Goal: Information Seeking & Learning: Learn about a topic

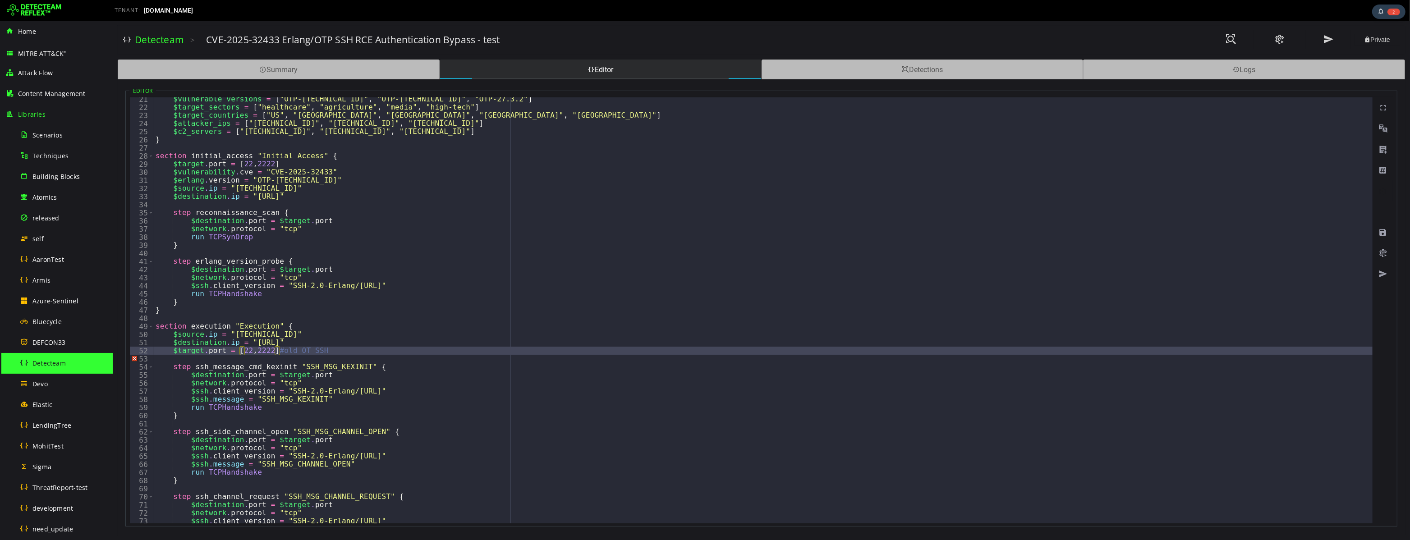
scroll to position [164, 0]
click at [133, 359] on span "Read annotations row 53" at bounding box center [133, 359] width 8 height 8
click at [243, 350] on div "$vulnerable_versions = [ "OTP-[TECHNICAL_ID]" , "OTP-[TECHNICAL_ID]" , "OTP-27.…" at bounding box center [1234, 316] width 2162 height 442
click at [257, 163] on div "$vulnerable_versions = [ "OTP-[TECHNICAL_ID]" , "OTP-[TECHNICAL_ID]" , "OTP-27.…" at bounding box center [1234, 316] width 2162 height 442
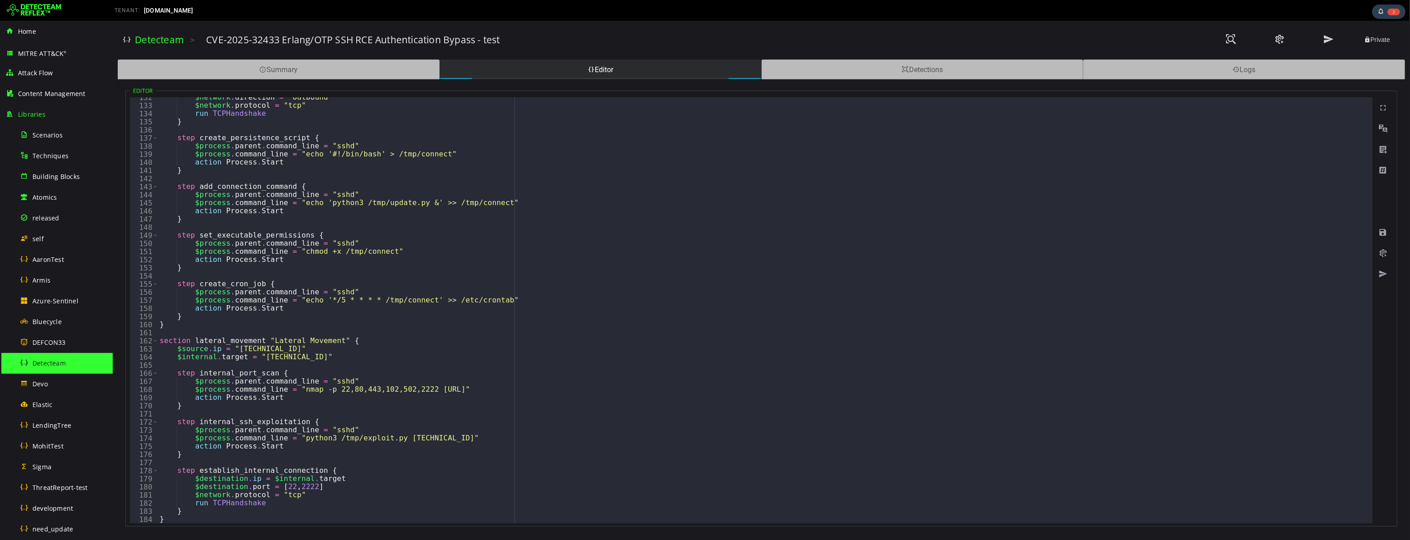
scroll to position [1098, 0]
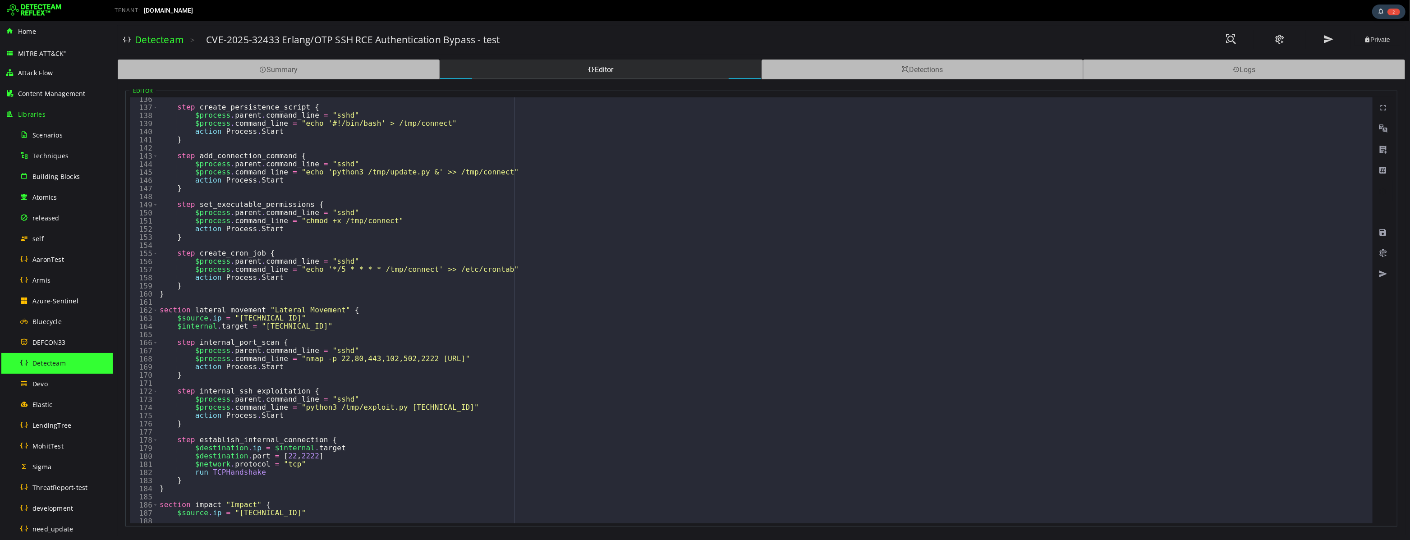
click at [302, 457] on div "step create_persistence_script { $process . parent . command_line = "sshd" $pro…" at bounding box center [1238, 316] width 2162 height 442
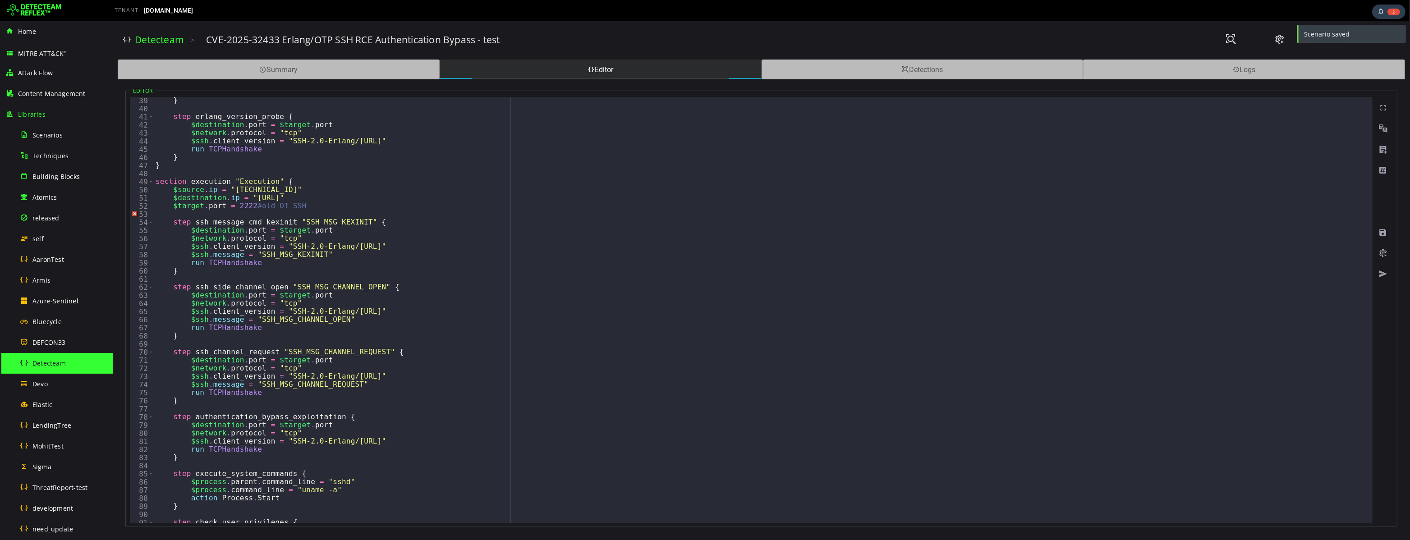
scroll to position [0, 0]
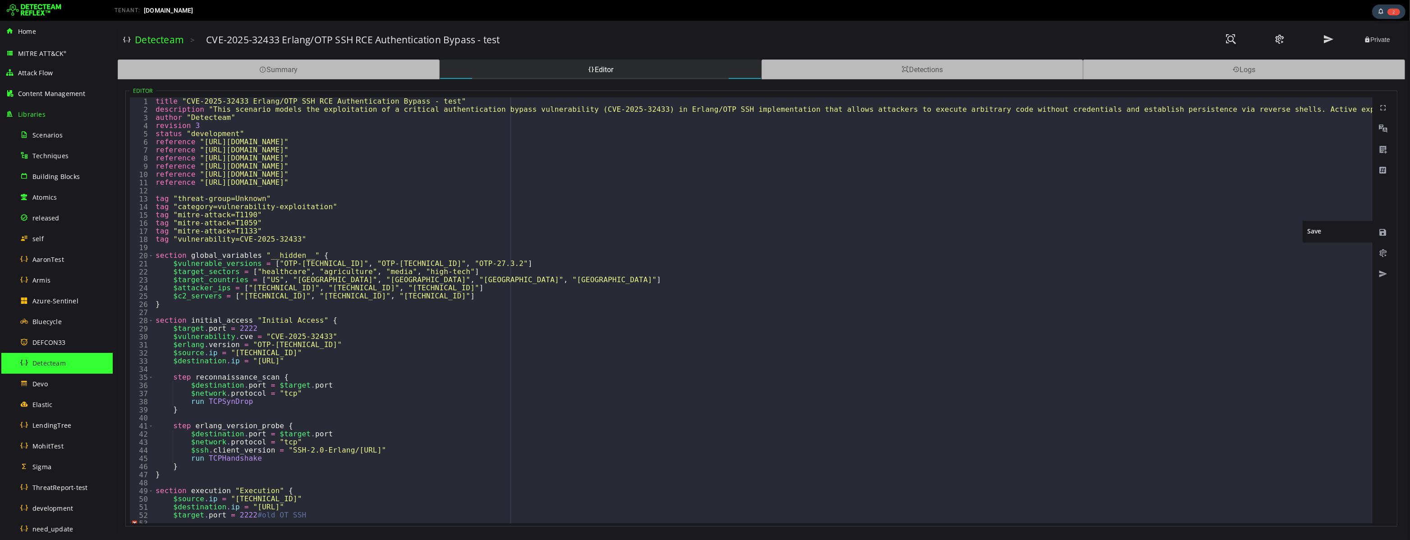
click at [1381, 232] on span at bounding box center [1382, 232] width 9 height 9
click at [1381, 252] on span at bounding box center [1382, 253] width 9 height 9
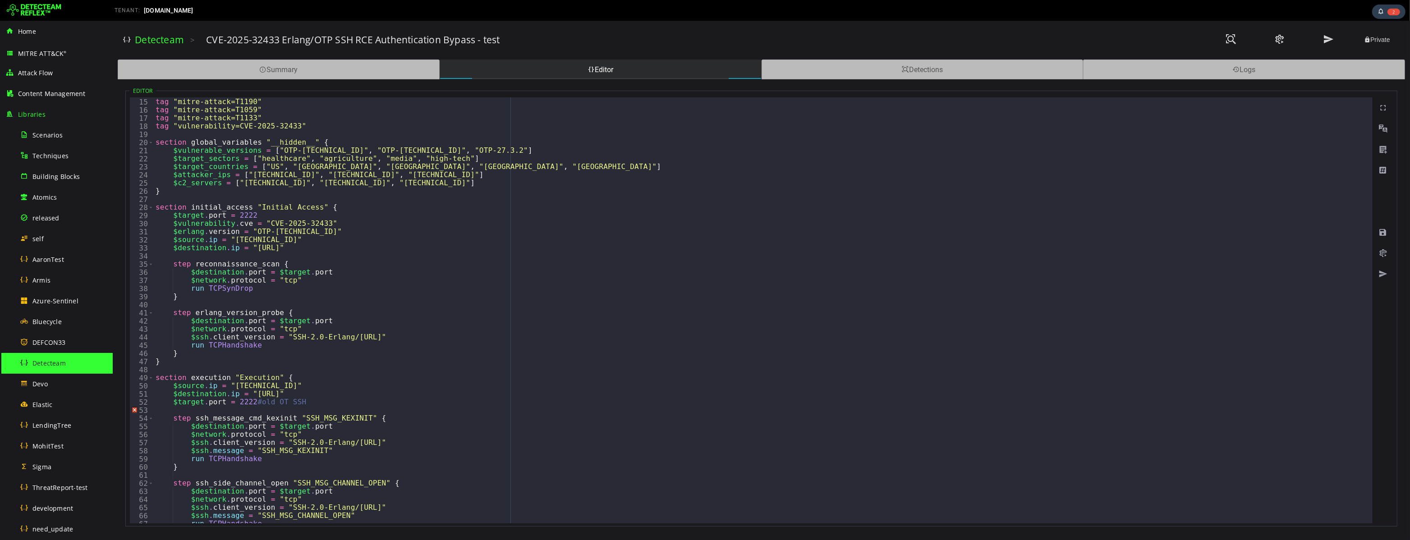
scroll to position [113, 0]
click at [171, 385] on div "tag "category=vulnerability-exploitation" tag "mitre-attack=T1190" tag "mitre-a…" at bounding box center [1234, 311] width 2162 height 442
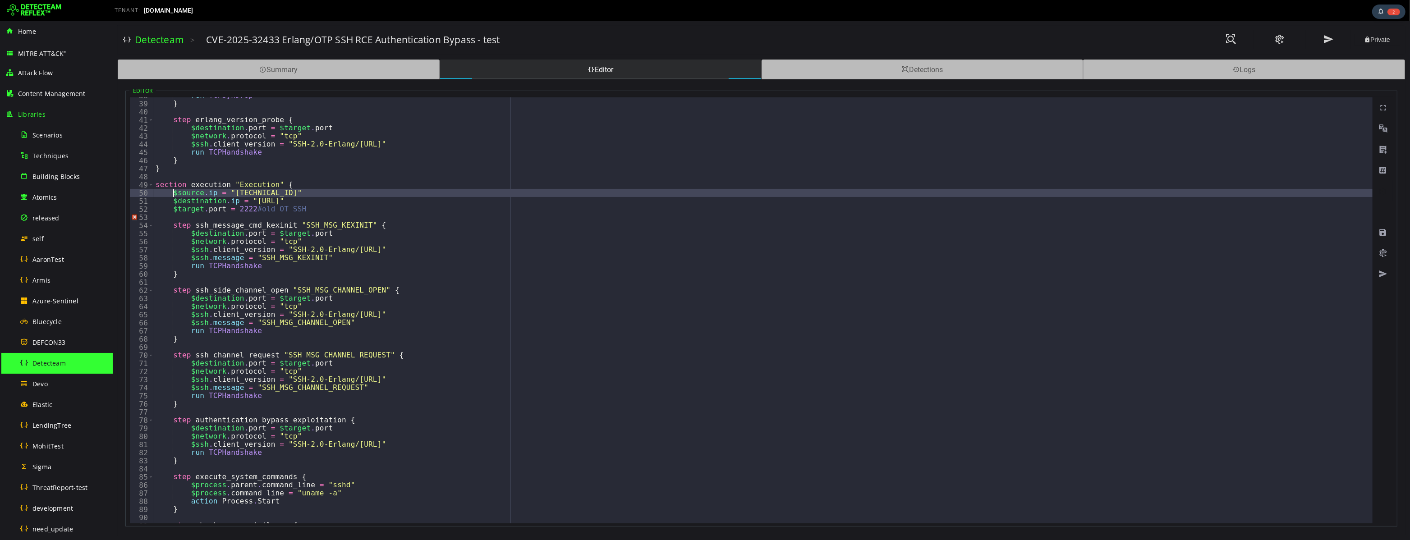
scroll to position [280, 0]
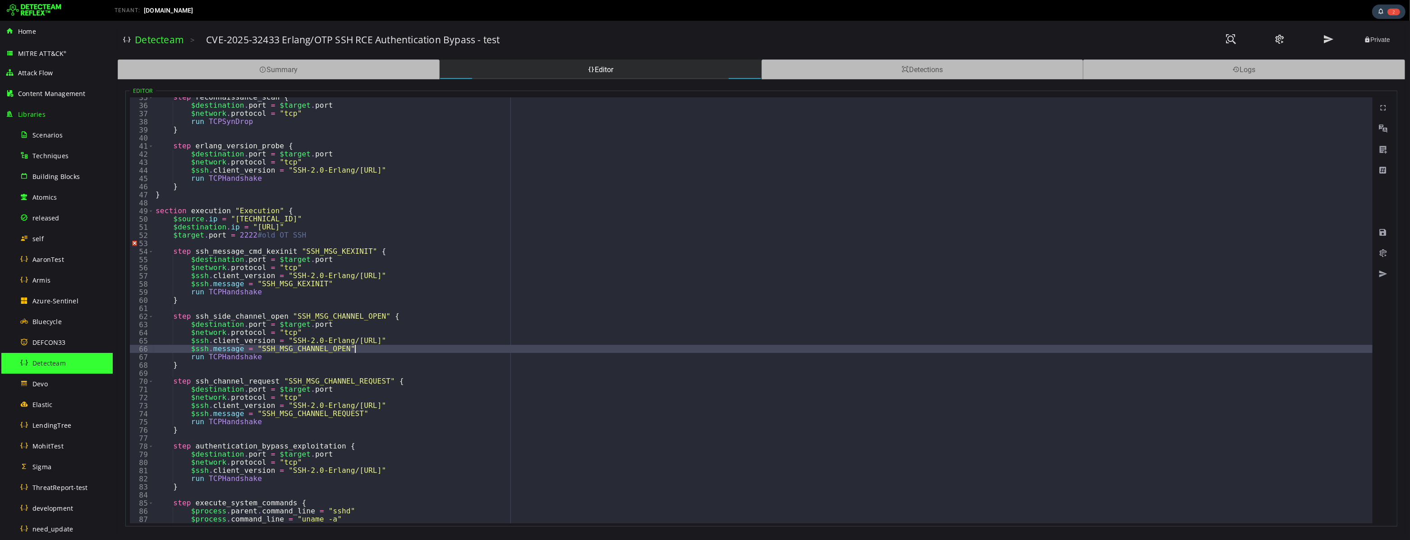
click at [372, 348] on div "step reconnaissance_scan { $destination . port = $target . port $network . prot…" at bounding box center [1234, 314] width 2162 height 442
type textarea "**********"
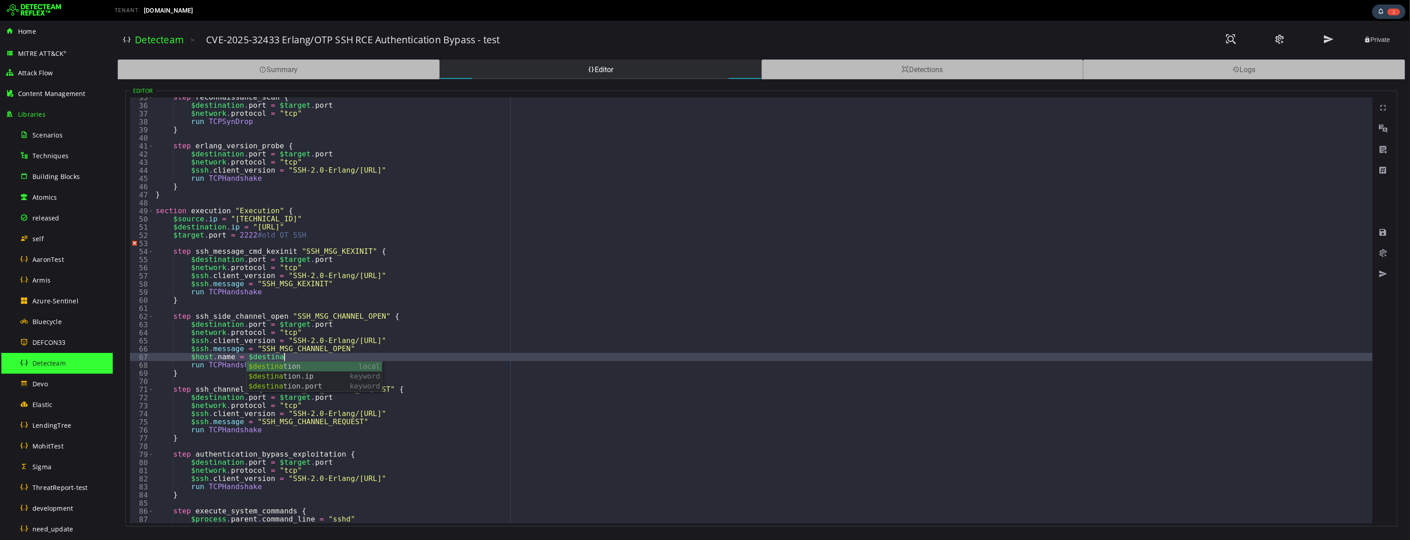
scroll to position [0, 8]
click at [275, 380] on div "$destination local $destination .ip keyword $destination .port keyword" at bounding box center [313, 387] width 135 height 50
click at [244, 356] on div "step reconnaissance_scan { $destination . port = $target . port $network . prot…" at bounding box center [1234, 314] width 2162 height 442
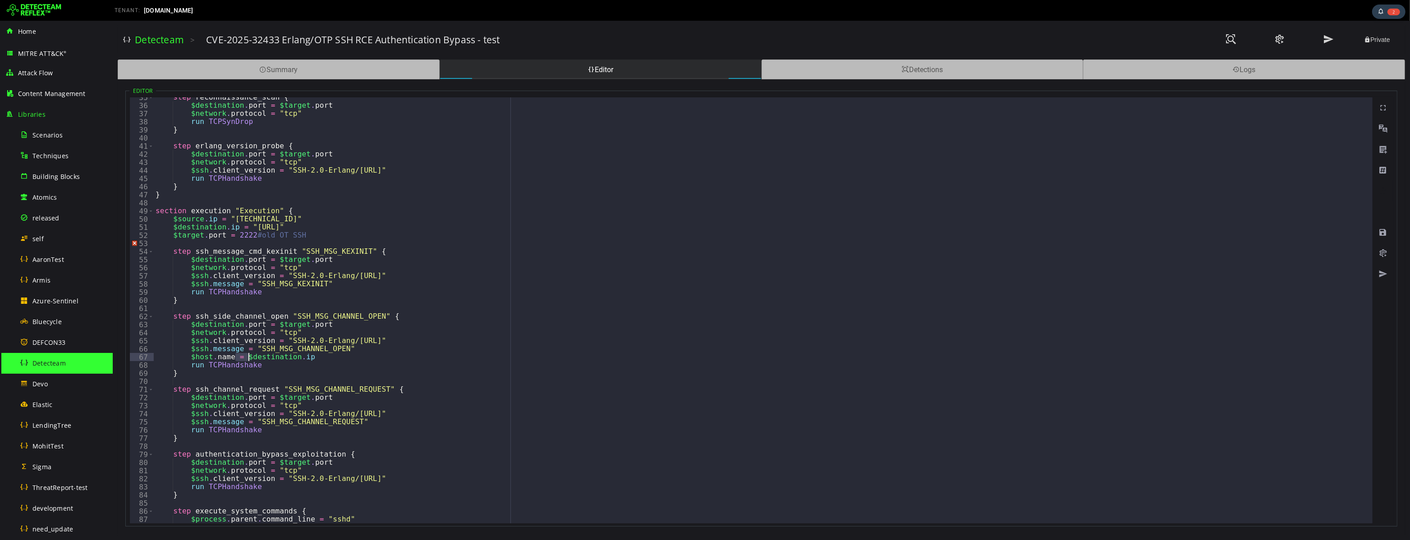
click at [244, 356] on div "step reconnaissance_scan { $destination . port = $target . port $network . prot…" at bounding box center [1234, 314] width 2162 height 442
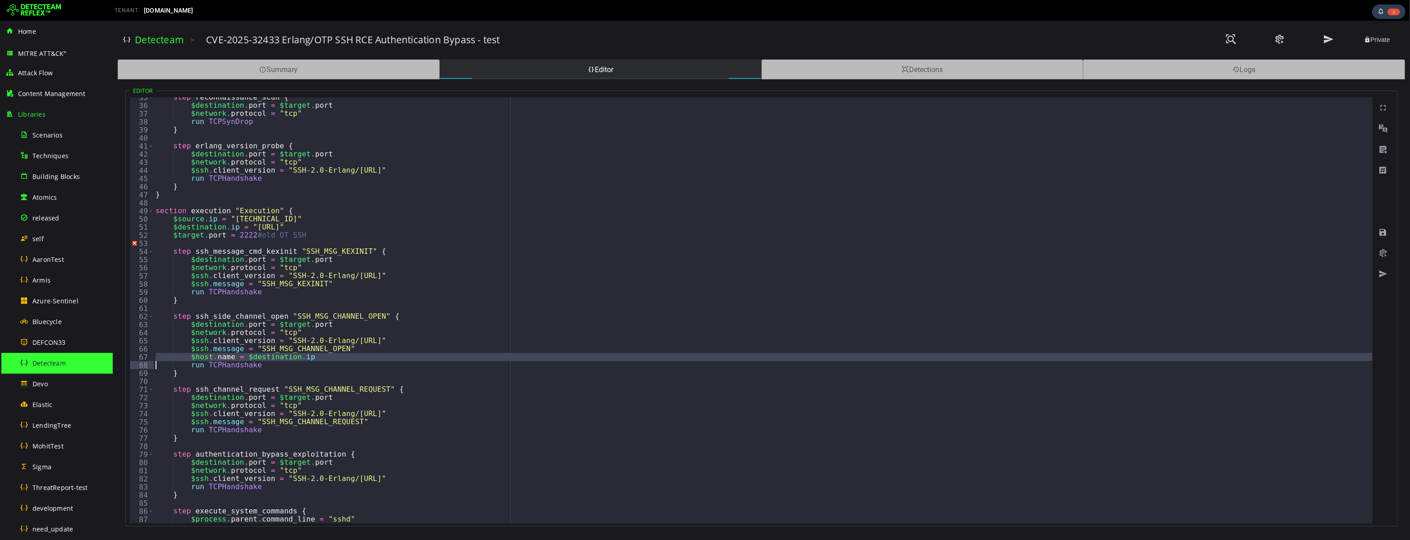
click at [347, 281] on div "step reconnaissance_scan { $destination . port = $target . port $network . prot…" at bounding box center [1234, 314] width 2162 height 442
type textarea "**********"
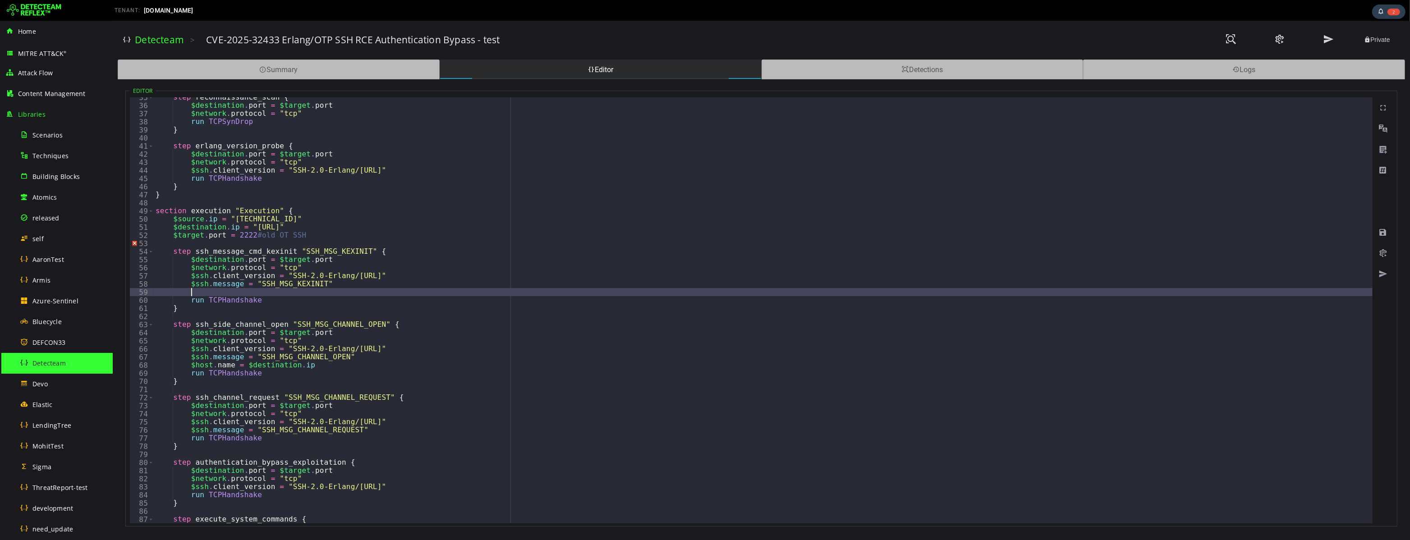
scroll to position [0, 1]
paste textarea
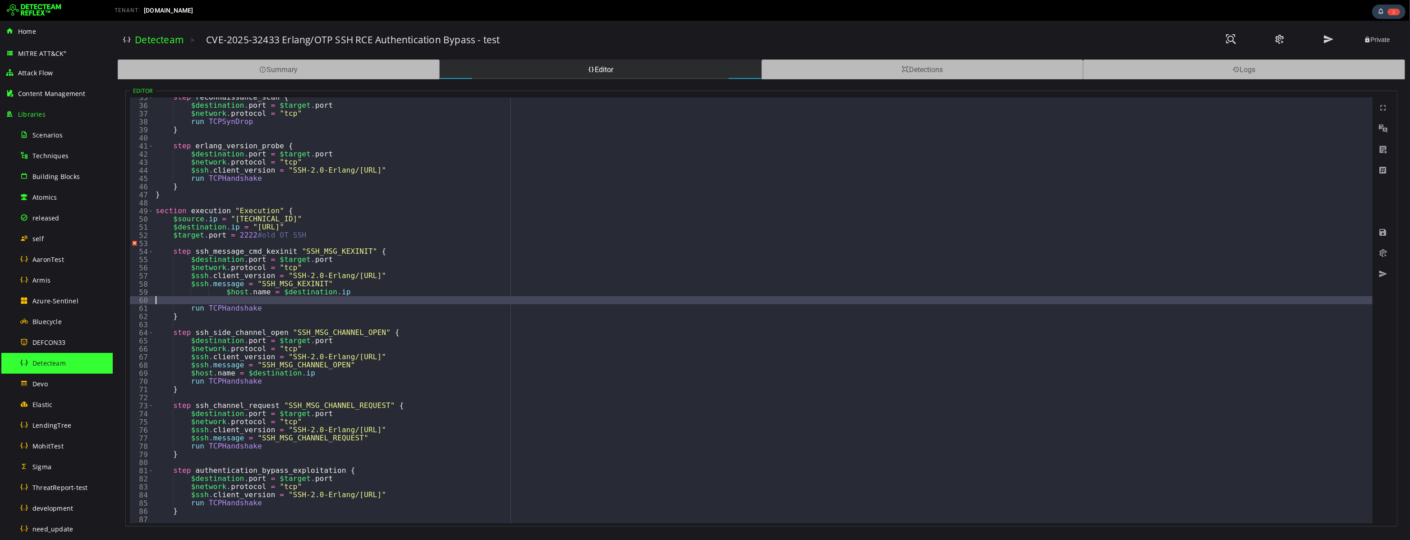
scroll to position [0, 0]
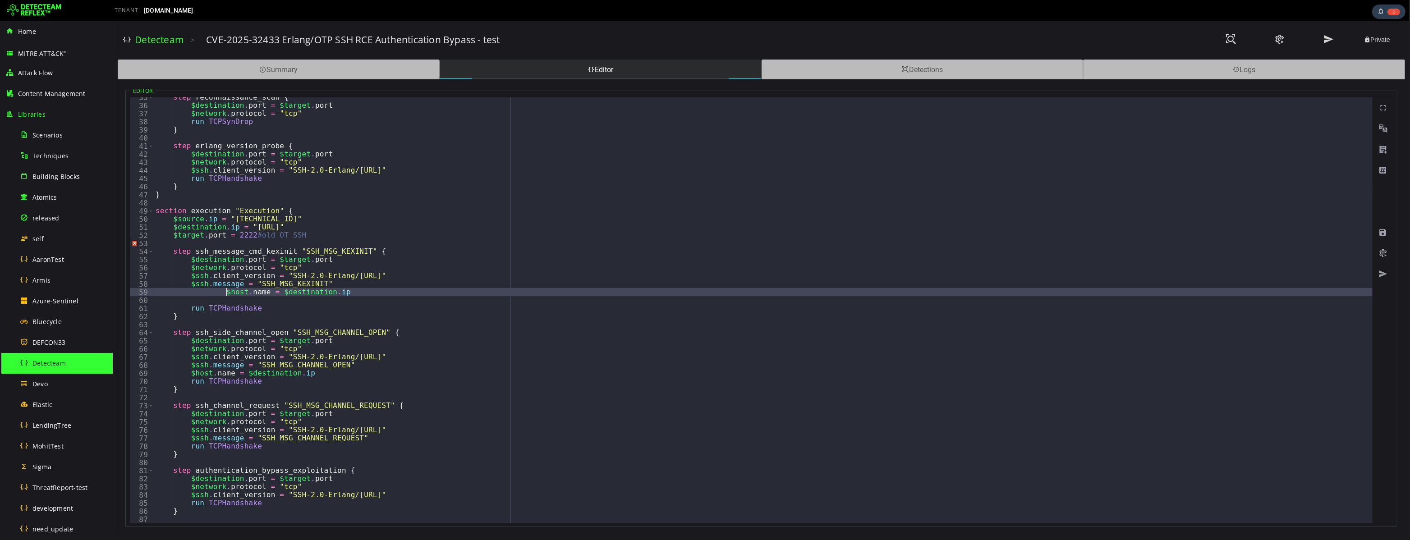
click at [224, 292] on div "step reconnaissance_scan { $destination . port = $target . port $network . prot…" at bounding box center [1234, 314] width 2162 height 442
click at [316, 235] on div "step reconnaissance_scan { $destination . port = $target . port $network . prot…" at bounding box center [1234, 314] width 2162 height 442
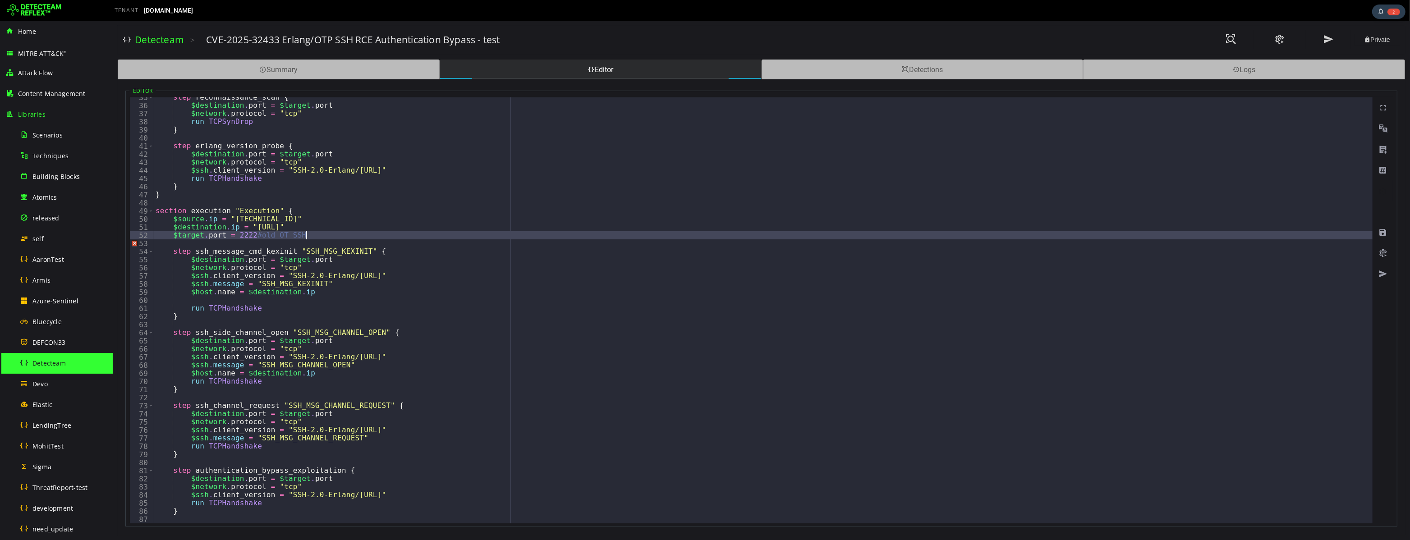
click at [368, 439] on div "step reconnaissance_scan { $destination . port = $target . port $network . prot…" at bounding box center [1234, 314] width 2162 height 442
type textarea "**********"
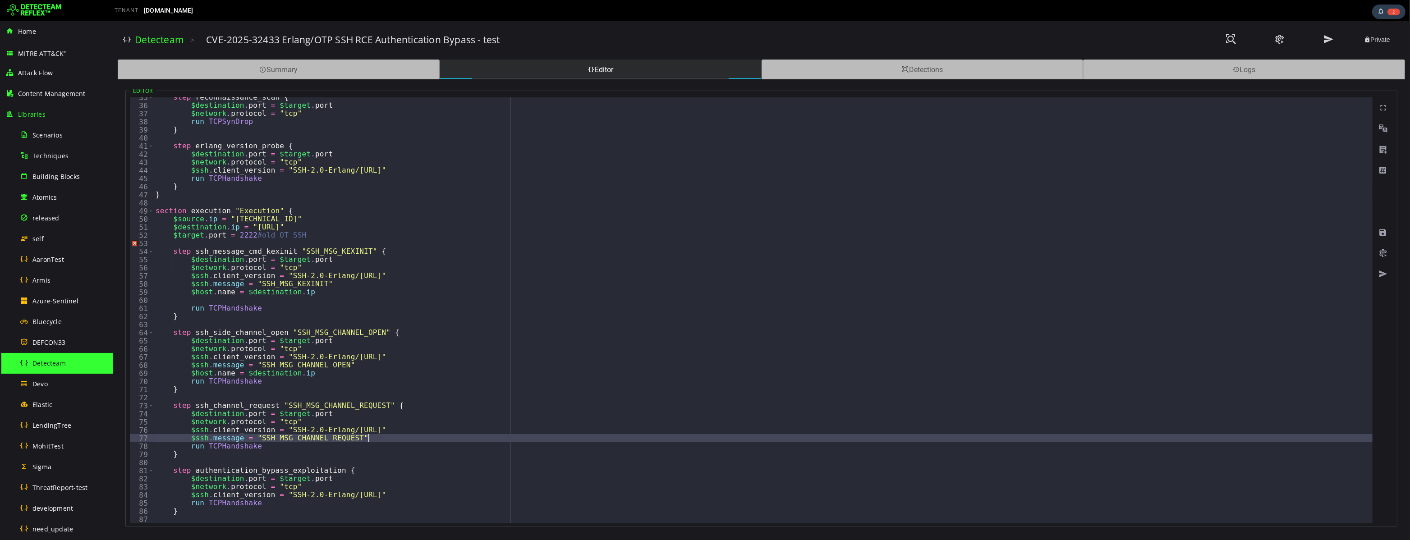
scroll to position [0, 1]
paste textarea
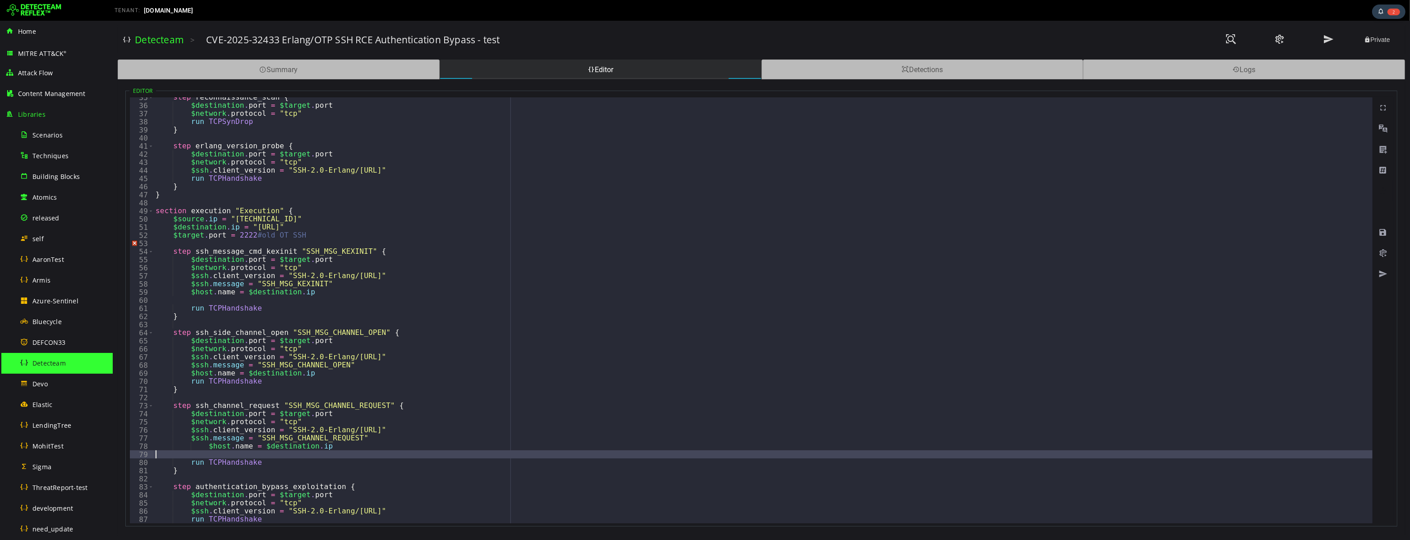
click at [207, 447] on div "step reconnaissance_scan { $destination . port = $target . port $network . prot…" at bounding box center [1234, 314] width 2162 height 442
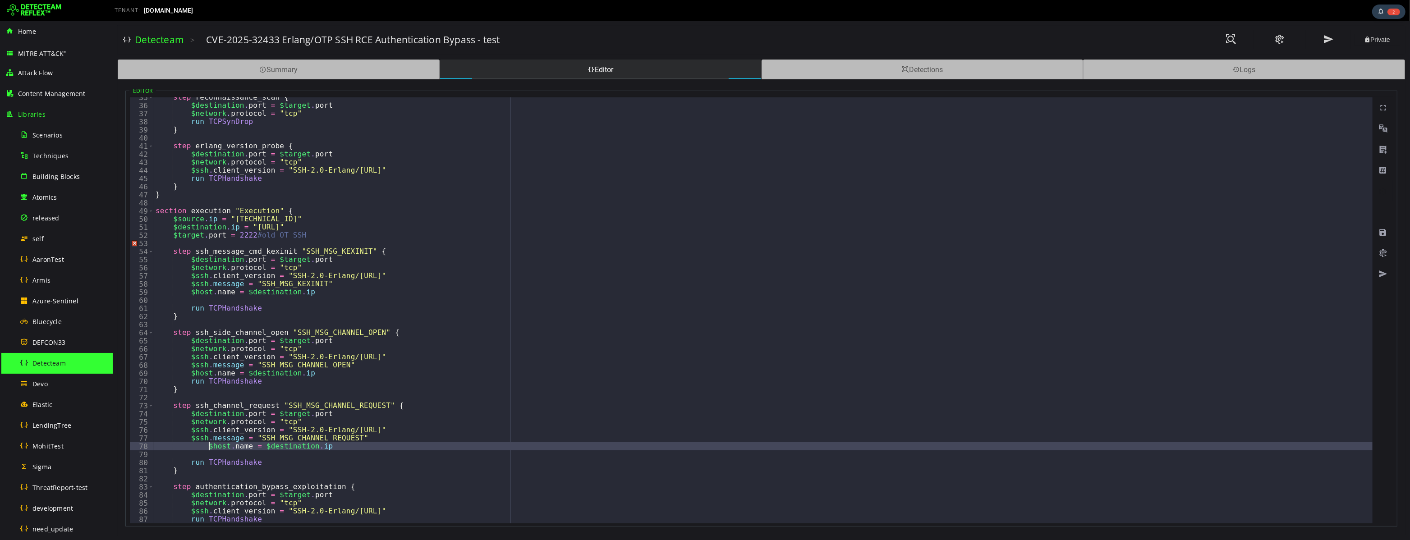
type textarea "**********"
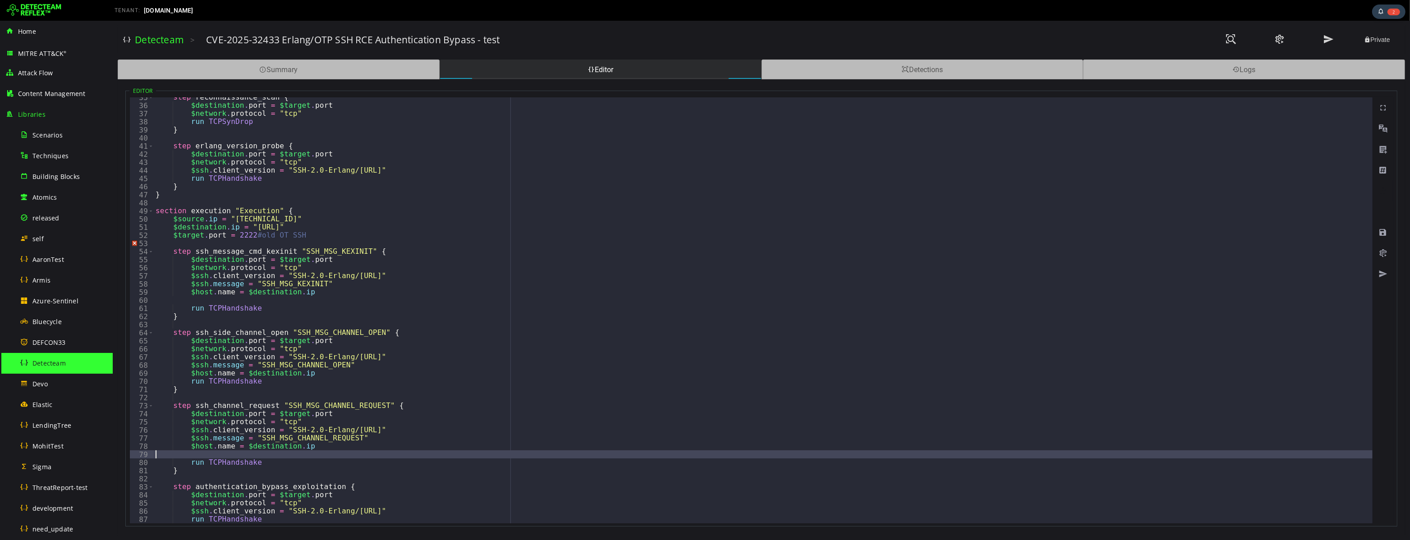
click at [211, 455] on div "step reconnaissance_scan { $destination . port = $target . port $network . prot…" at bounding box center [1234, 314] width 2162 height 442
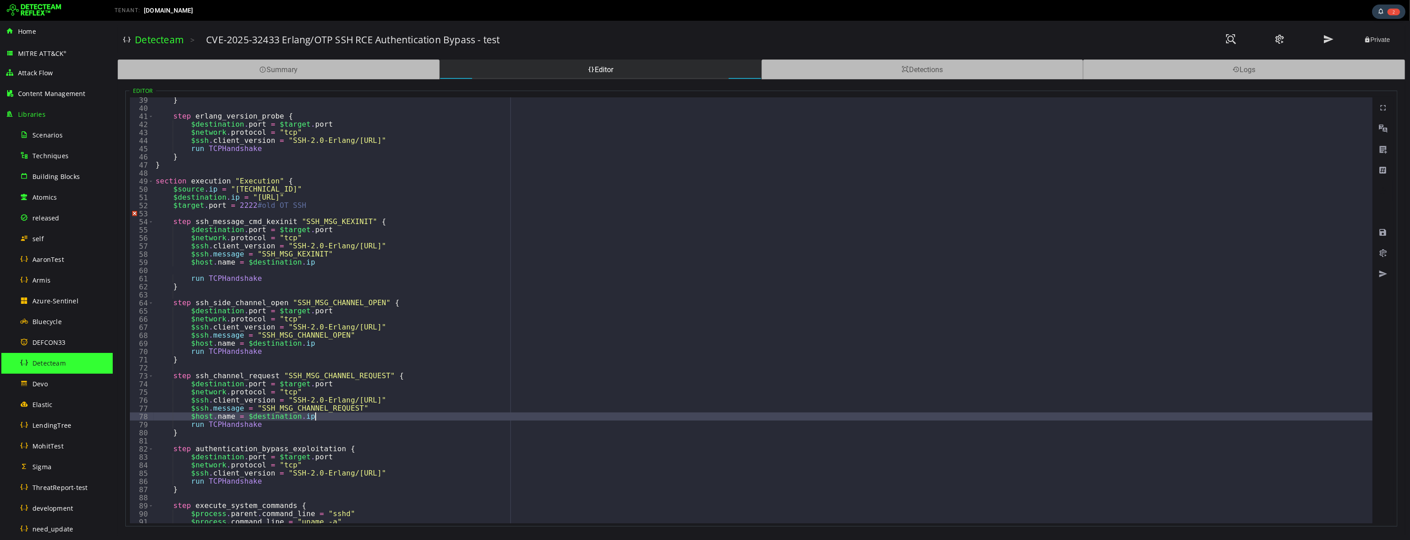
scroll to position [311, 0]
click at [407, 469] on div "} step erlang_version_probe { $destination . port = $target . port $network . p…" at bounding box center [1234, 316] width 2162 height 442
type textarea "**********"
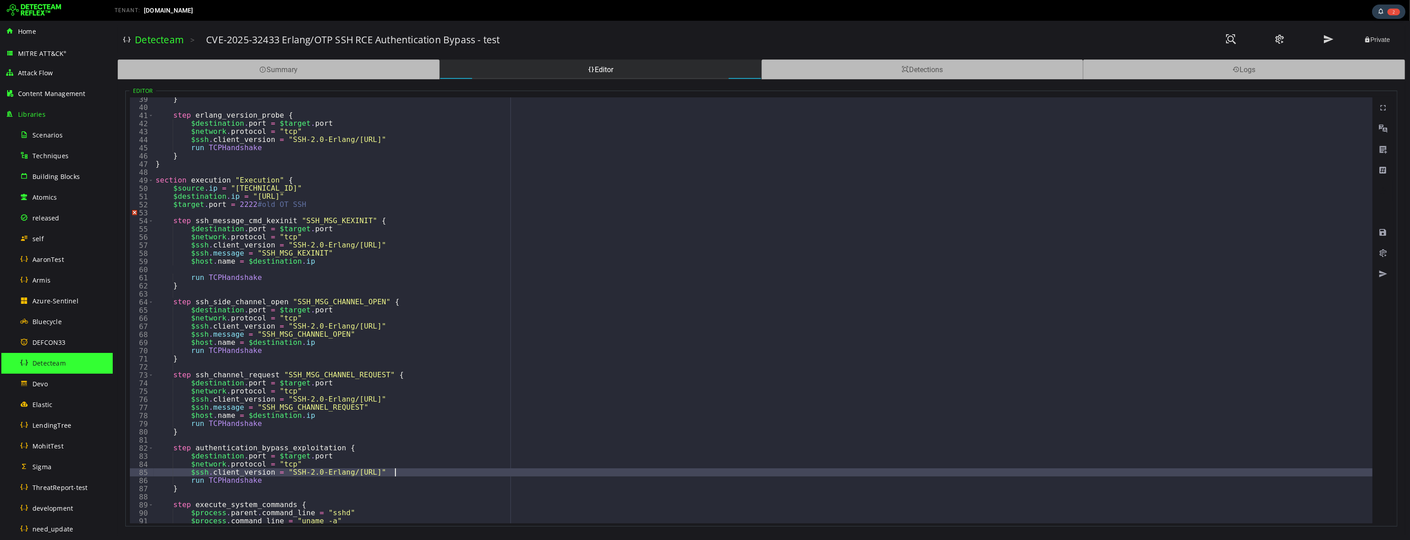
scroll to position [0, 1]
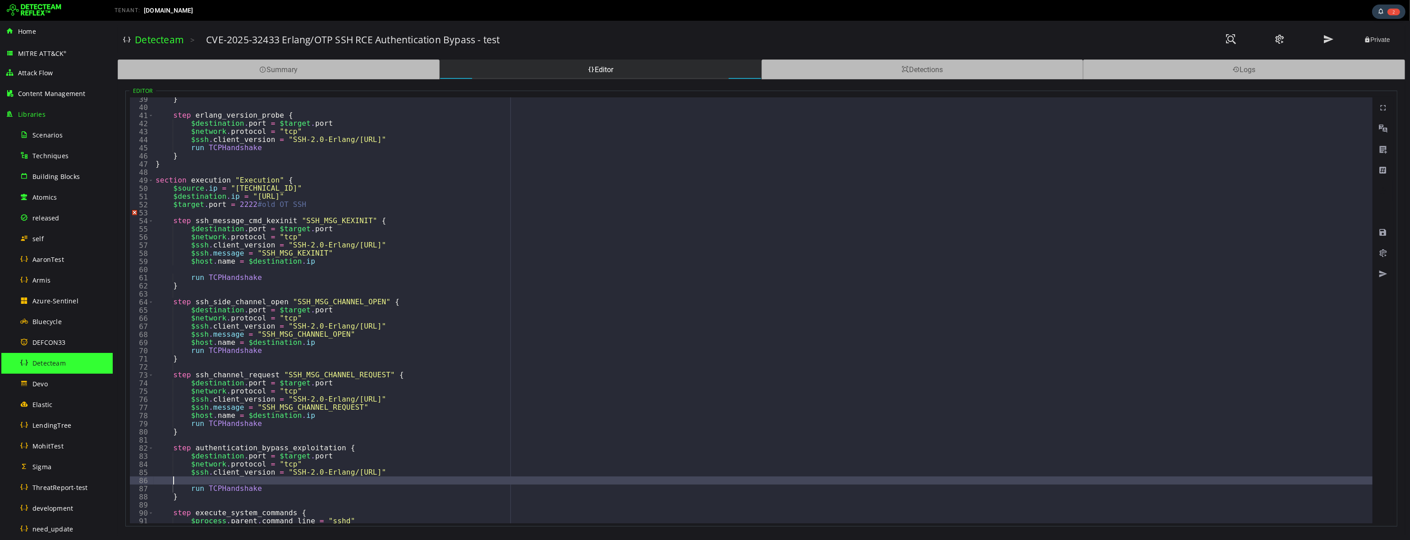
paste textarea
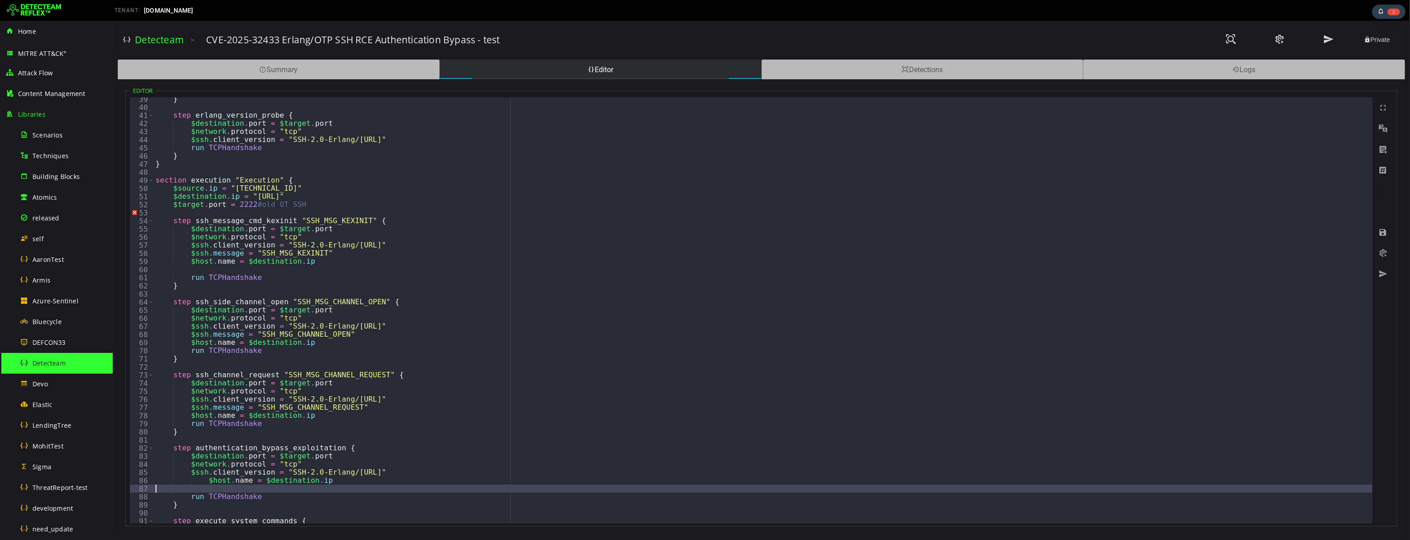
scroll to position [0, 0]
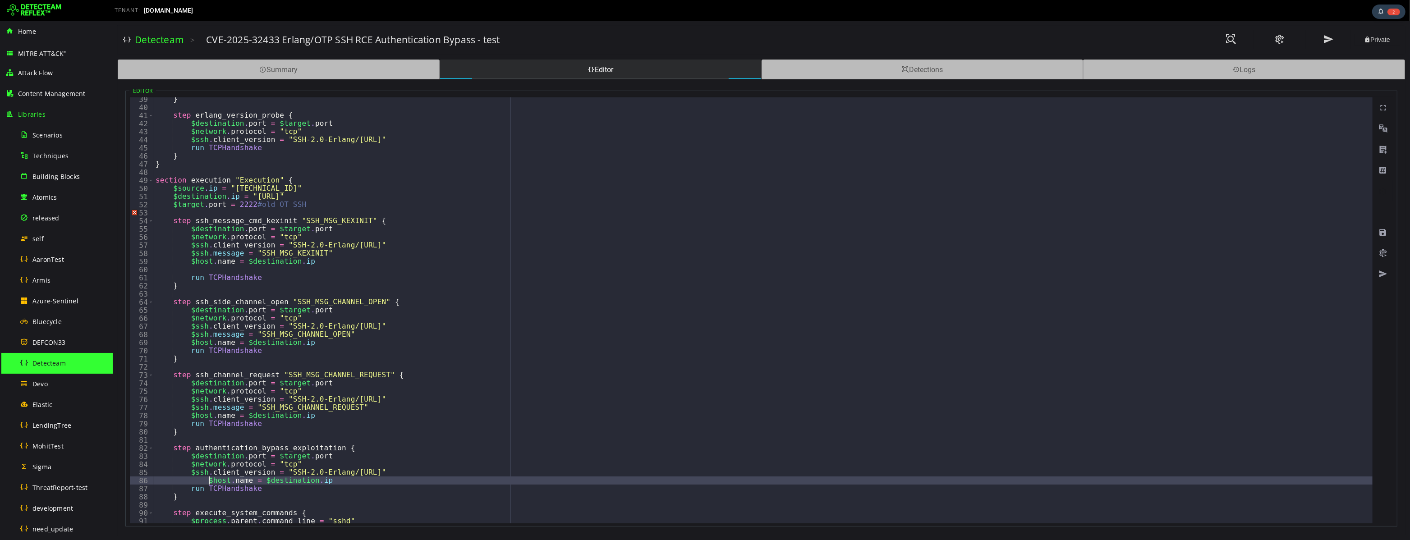
click at [208, 482] on div "} step erlang_version_probe { $destination . port = $target . port $network . p…" at bounding box center [1234, 316] width 2162 height 442
type textarea "**********"
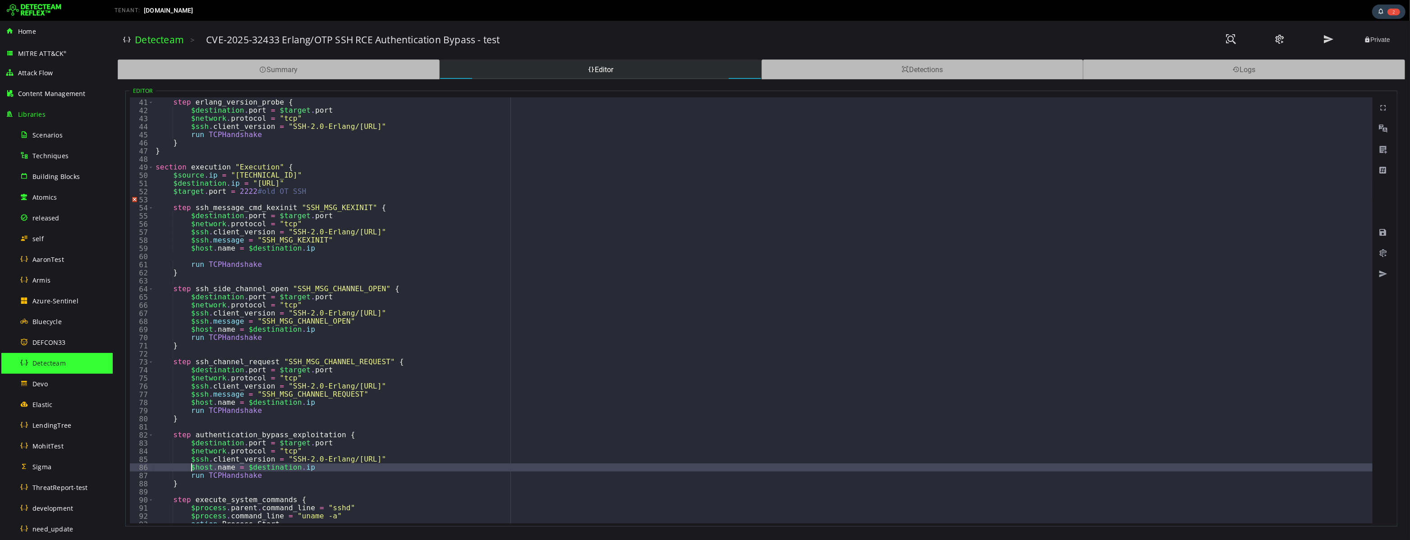
scroll to position [327, 0]
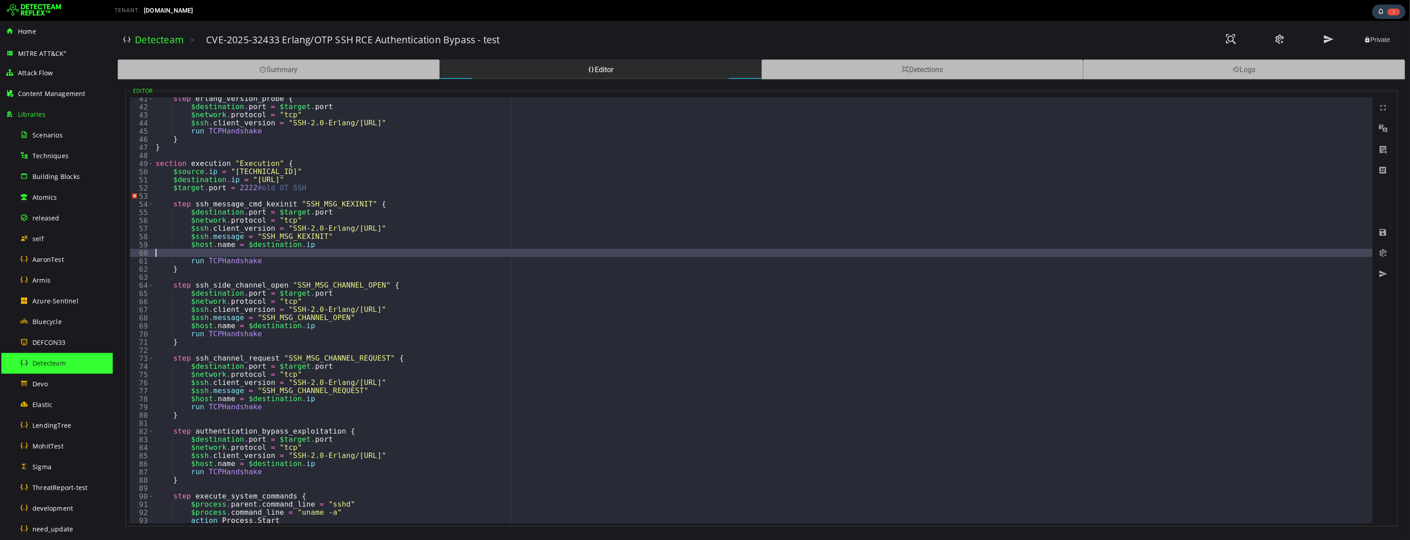
click at [220, 252] on div "step erlang_version_probe { $destination . port = $target . port $network . pro…" at bounding box center [1234, 316] width 2162 height 442
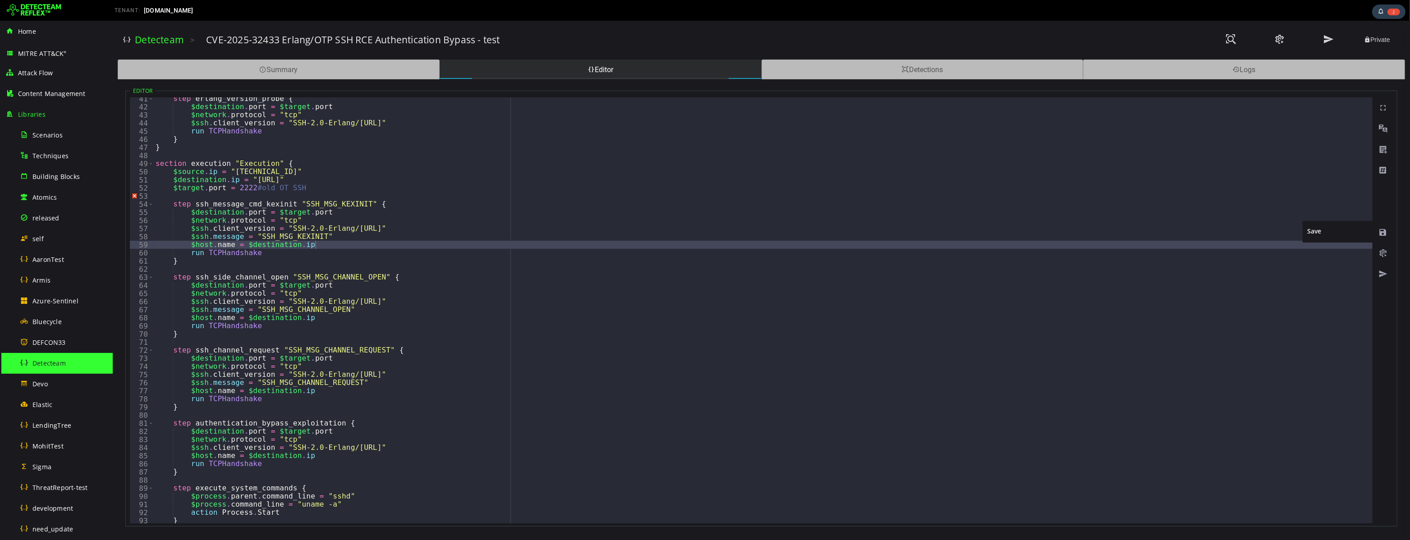
click at [1384, 233] on span at bounding box center [1382, 232] width 9 height 9
click at [1382, 253] on span at bounding box center [1382, 253] width 9 height 9
click at [239, 188] on div "step erlang_version_probe { $destination . port = $target . port $network . pro…" at bounding box center [1234, 316] width 2162 height 442
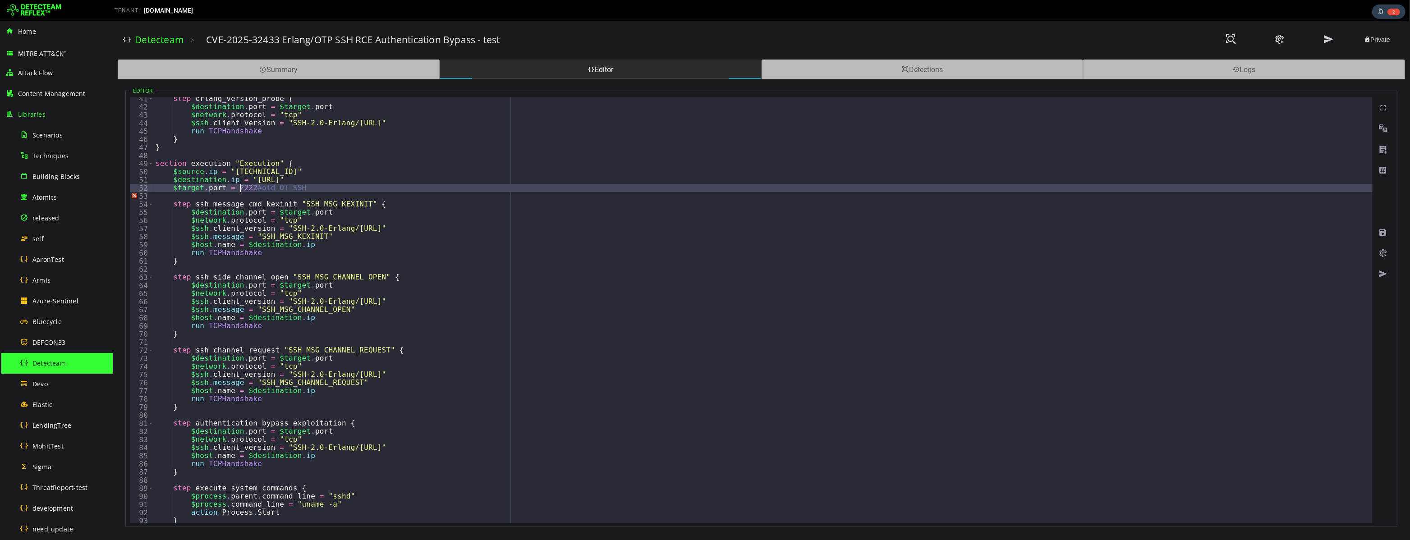
scroll to position [0, 5]
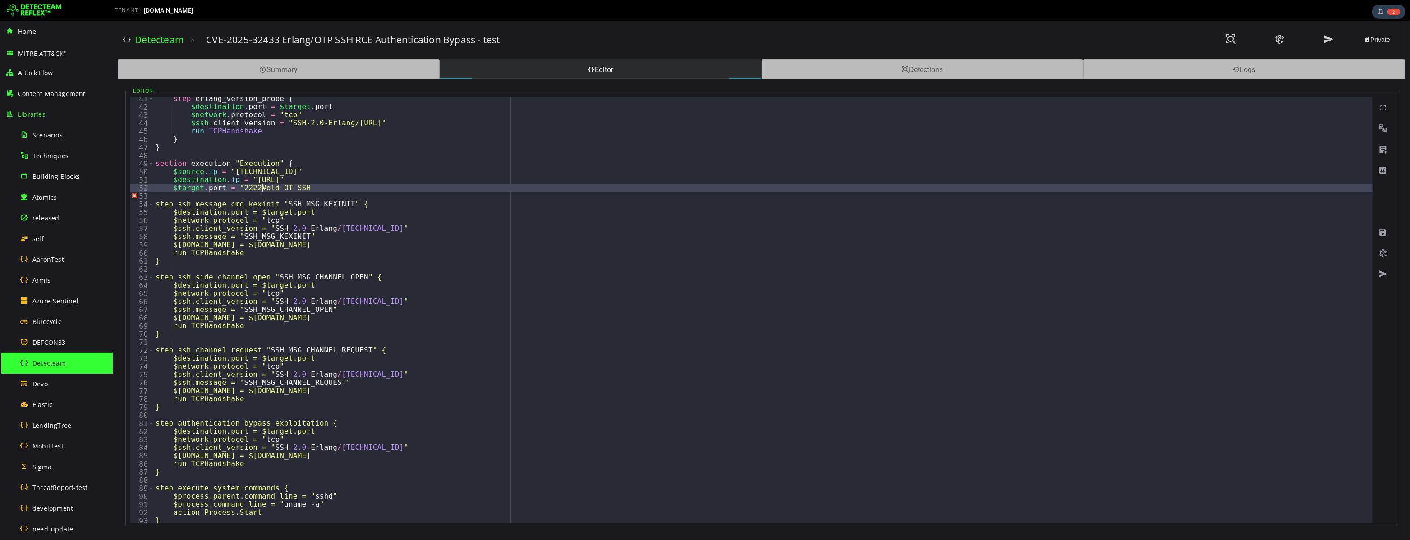
click at [260, 188] on div "step erlang_version_probe { $destination . port = $target . port $network . pro…" at bounding box center [1234, 316] width 2162 height 442
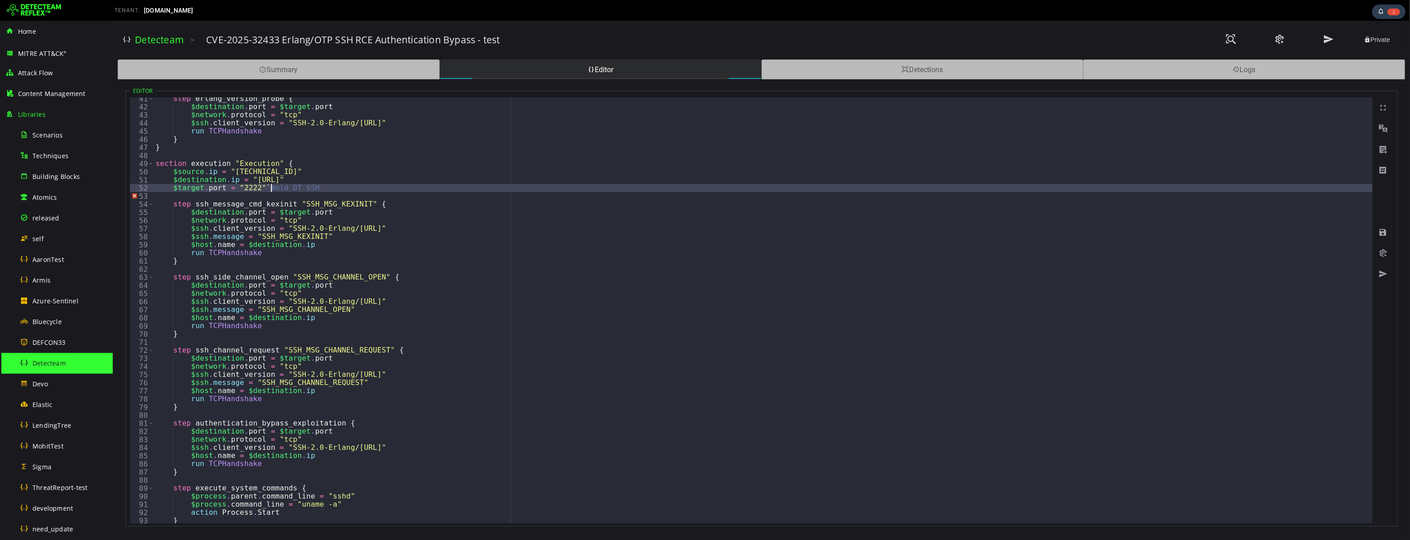
scroll to position [0, 6]
click at [1382, 232] on span at bounding box center [1382, 232] width 9 height 9
click at [1381, 253] on span at bounding box center [1382, 253] width 9 height 9
click at [271, 189] on div "step erlang_version_probe { $destination . port = $target . port $network . pro…" at bounding box center [1234, 316] width 2162 height 442
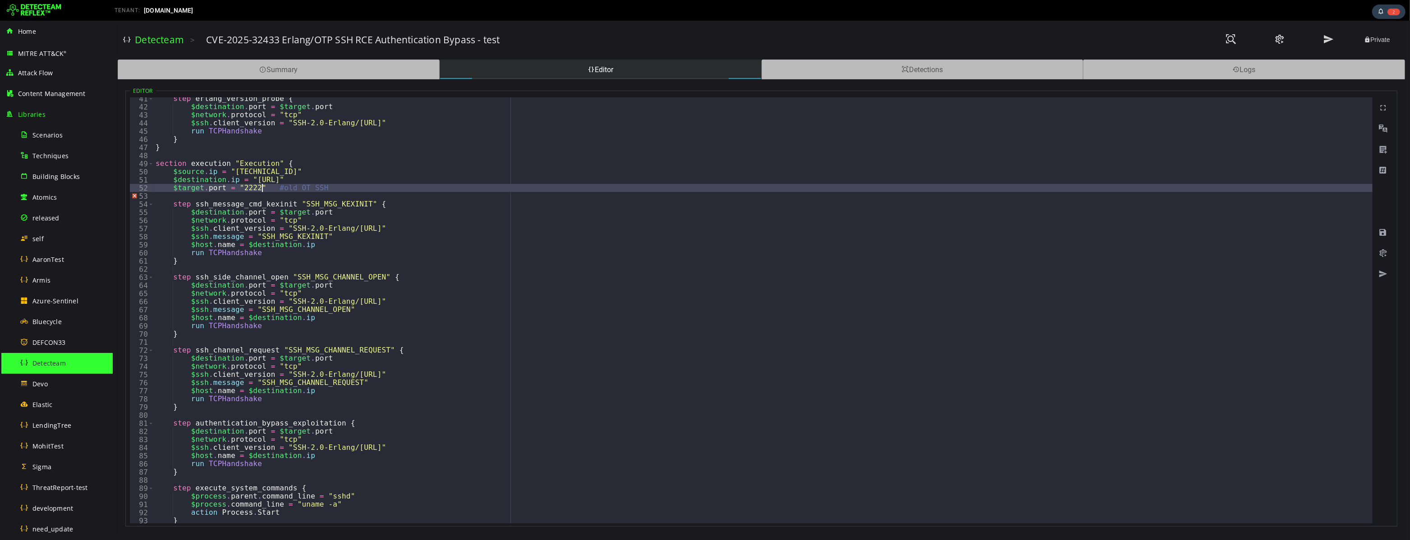
click at [263, 187] on div "step erlang_version_probe { $destination . port = $target . port $network . pro…" at bounding box center [1234, 316] width 2162 height 442
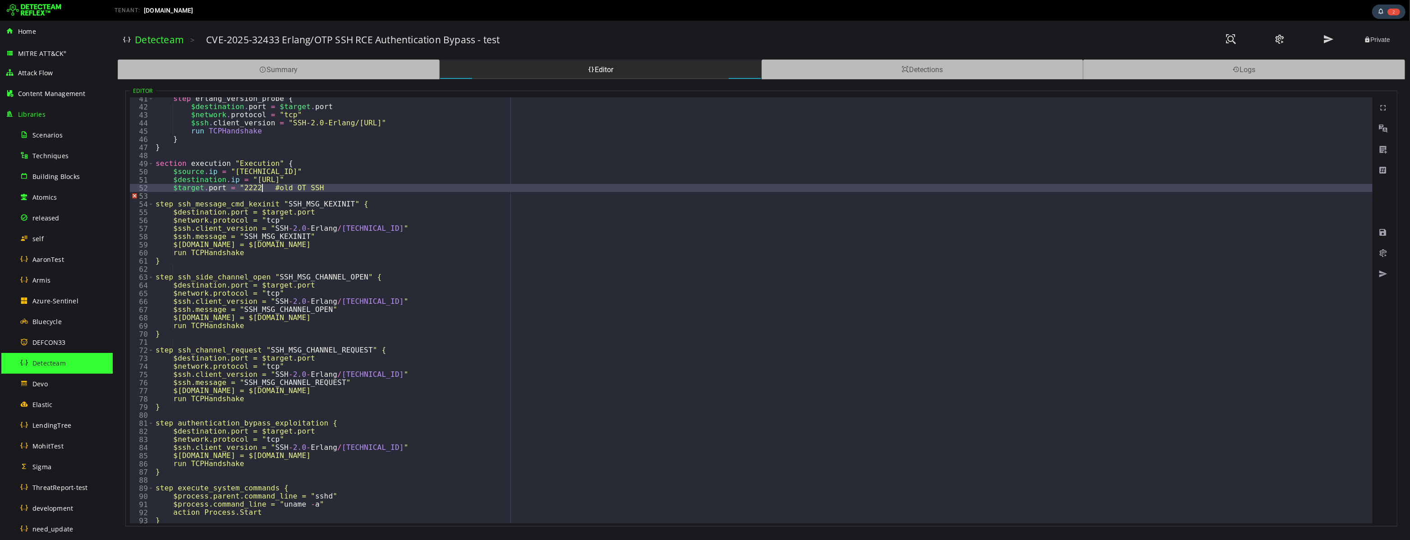
click at [241, 187] on div "step erlang_version_probe { $destination . port = $target . port $network . pro…" at bounding box center [1234, 316] width 2162 height 442
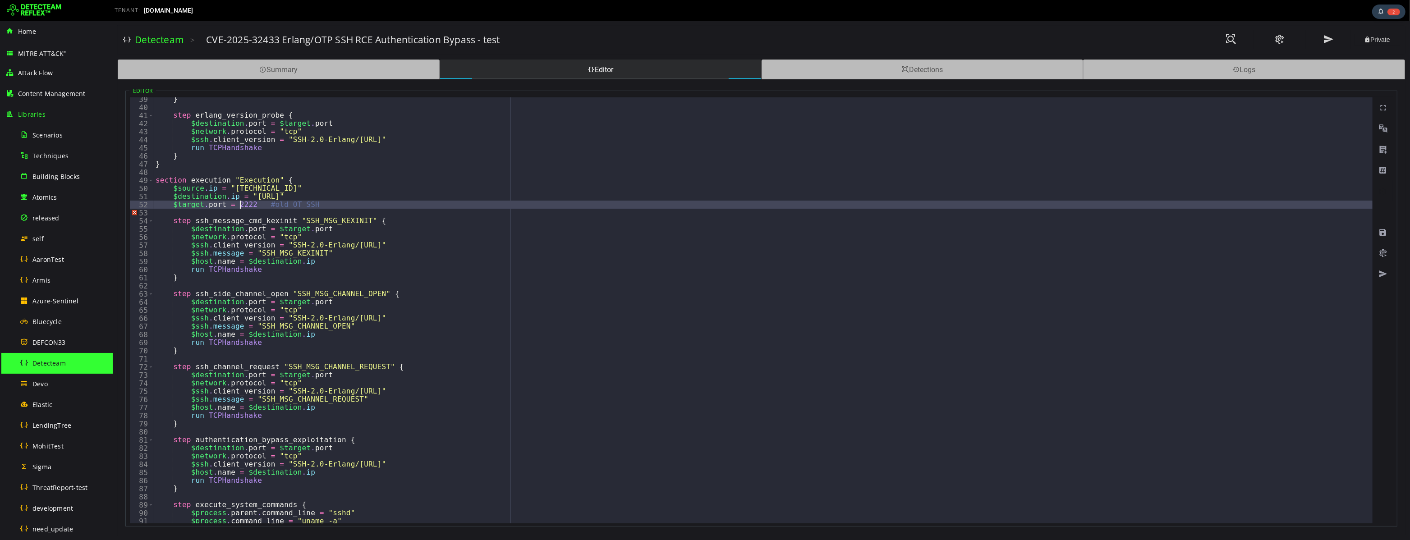
scroll to position [352, 0]
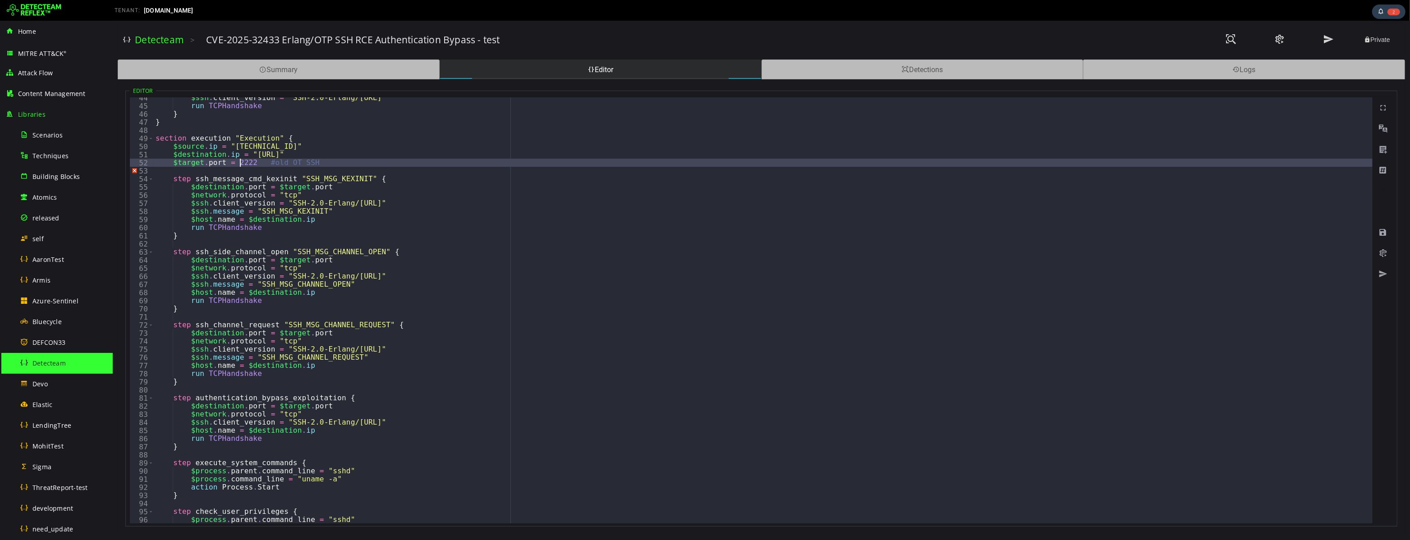
click at [171, 153] on div "$ssh . client_version = "SSH-2.0-Erlang/[URL]" run TCPHandshake } } section exe…" at bounding box center [1234, 315] width 2162 height 442
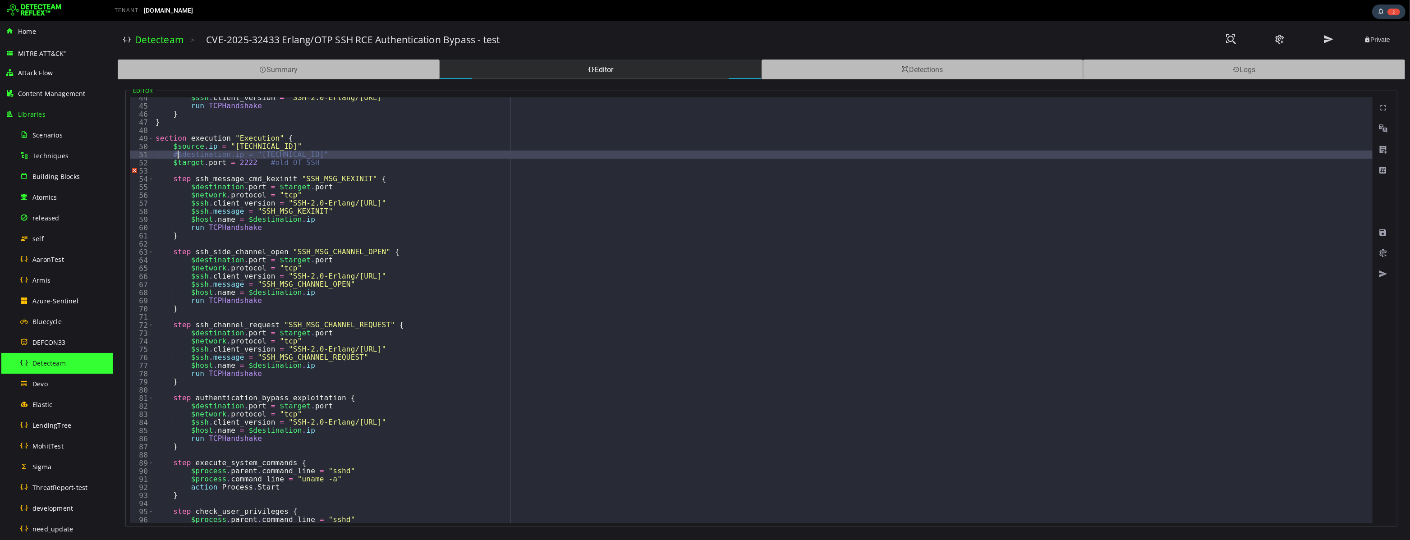
scroll to position [0, 1]
click at [1382, 232] on span at bounding box center [1382, 232] width 9 height 9
click at [1382, 253] on span at bounding box center [1382, 253] width 9 height 9
click at [178, 155] on div "$ssh . client_version = "SSH-2.0-Erlang/[URL]" run TCPHandshake } } section exe…" at bounding box center [1234, 315] width 2162 height 442
type textarea "**********"
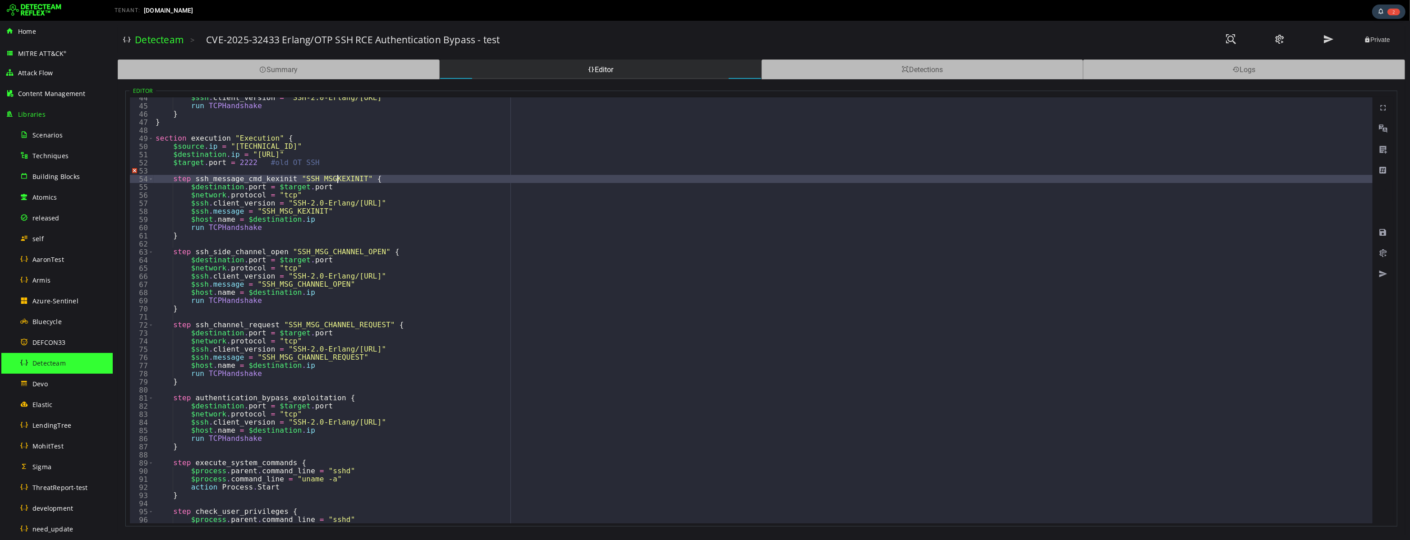
scroll to position [0, 10]
type textarea "**********"
click at [1384, 234] on span at bounding box center [1382, 232] width 9 height 9
click at [1382, 250] on span at bounding box center [1382, 253] width 9 height 9
click at [298, 169] on div "$ssh . client_version = "SSH-2.0-Erlang/[URL]" run TCPHandshake } } section exe…" at bounding box center [1234, 315] width 2162 height 442
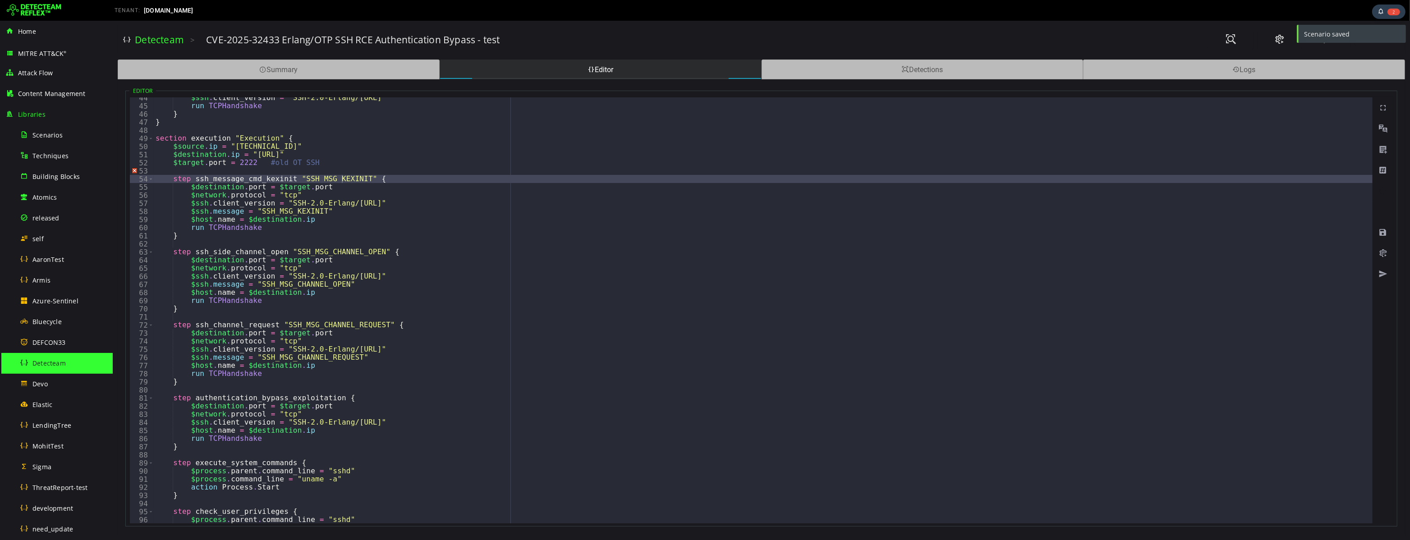
scroll to position [0, 0]
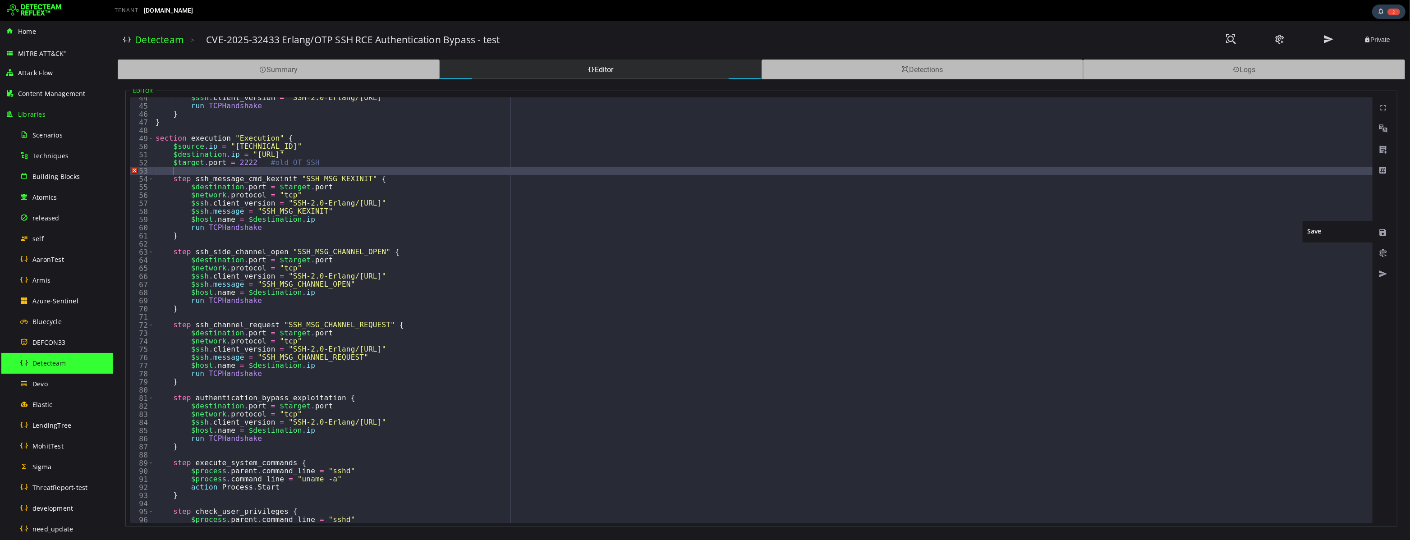
click at [1384, 232] on span at bounding box center [1382, 232] width 9 height 9
click at [1382, 251] on span at bounding box center [1382, 253] width 9 height 9
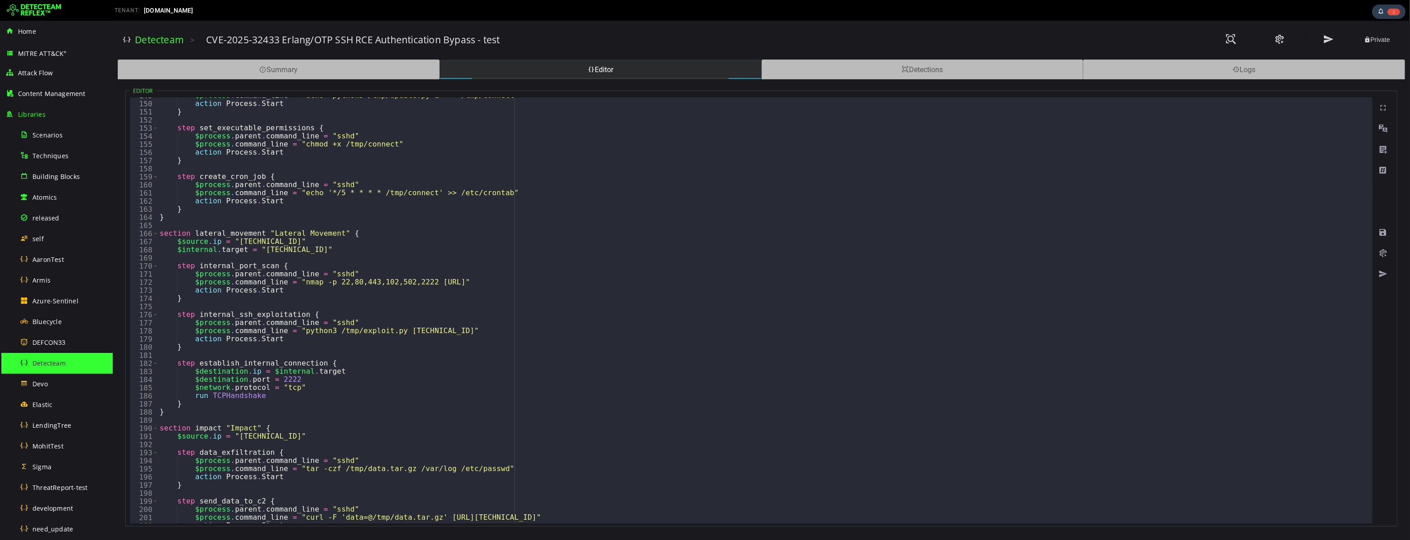
scroll to position [1286, 0]
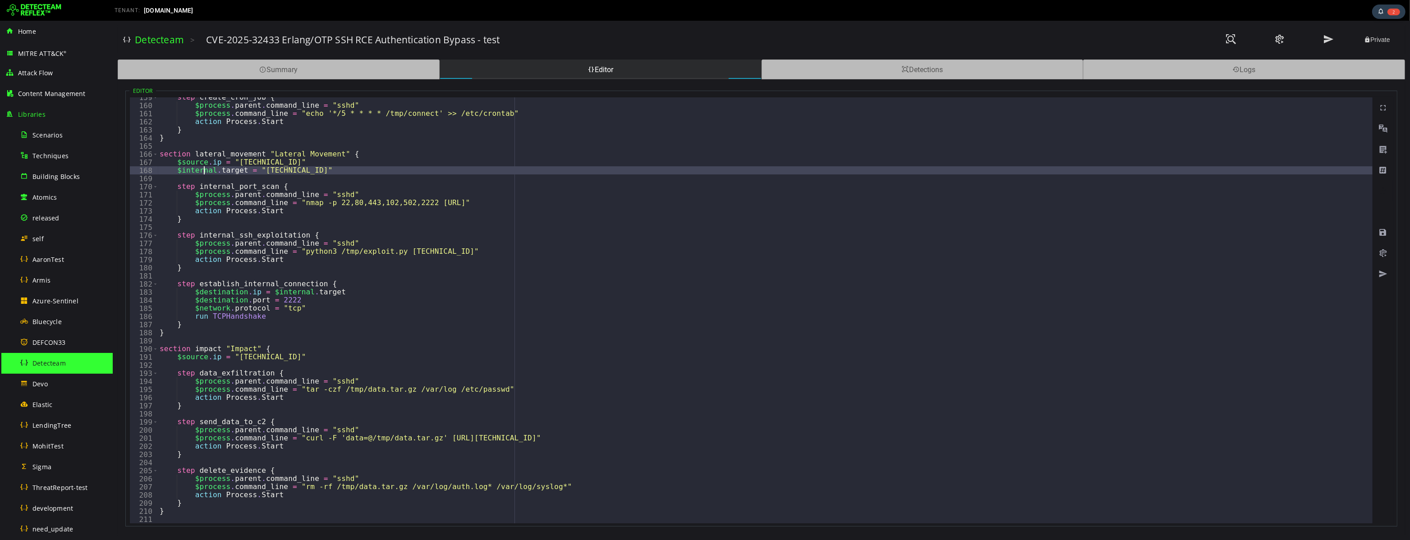
click at [203, 170] on div "step create_cron_job { $process . parent . command_line = "sshd" $process . com…" at bounding box center [1238, 314] width 2162 height 442
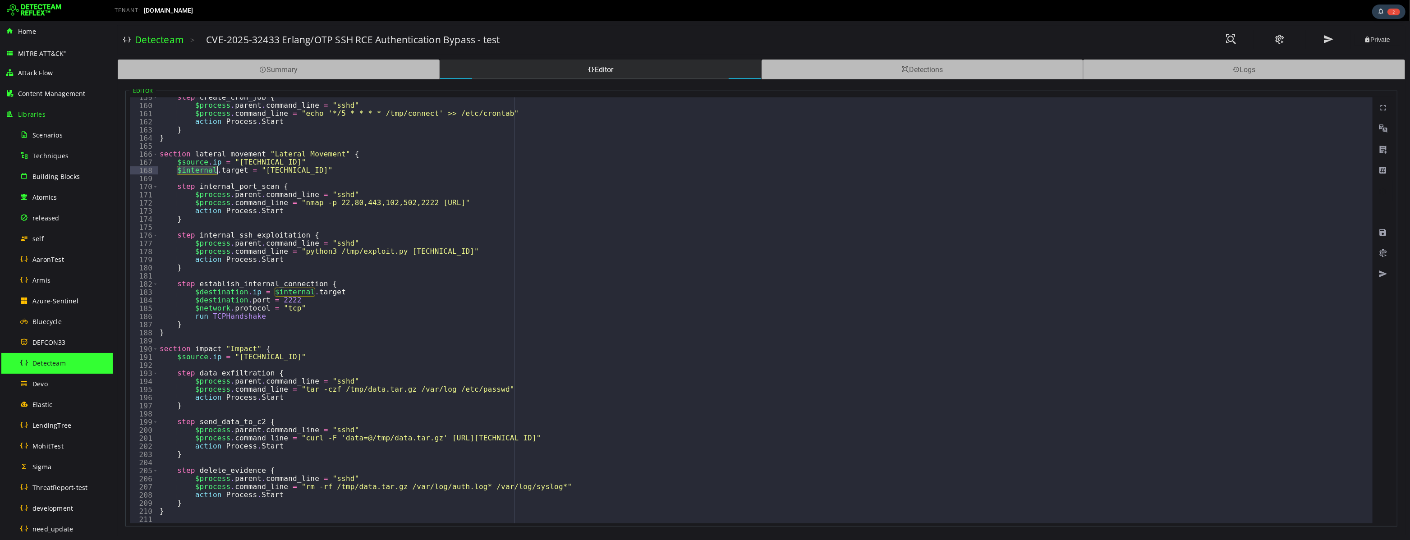
click at [203, 170] on div "step create_cron_job { $process . parent . command_line = "sshd" $process . com…" at bounding box center [1238, 314] width 2162 height 442
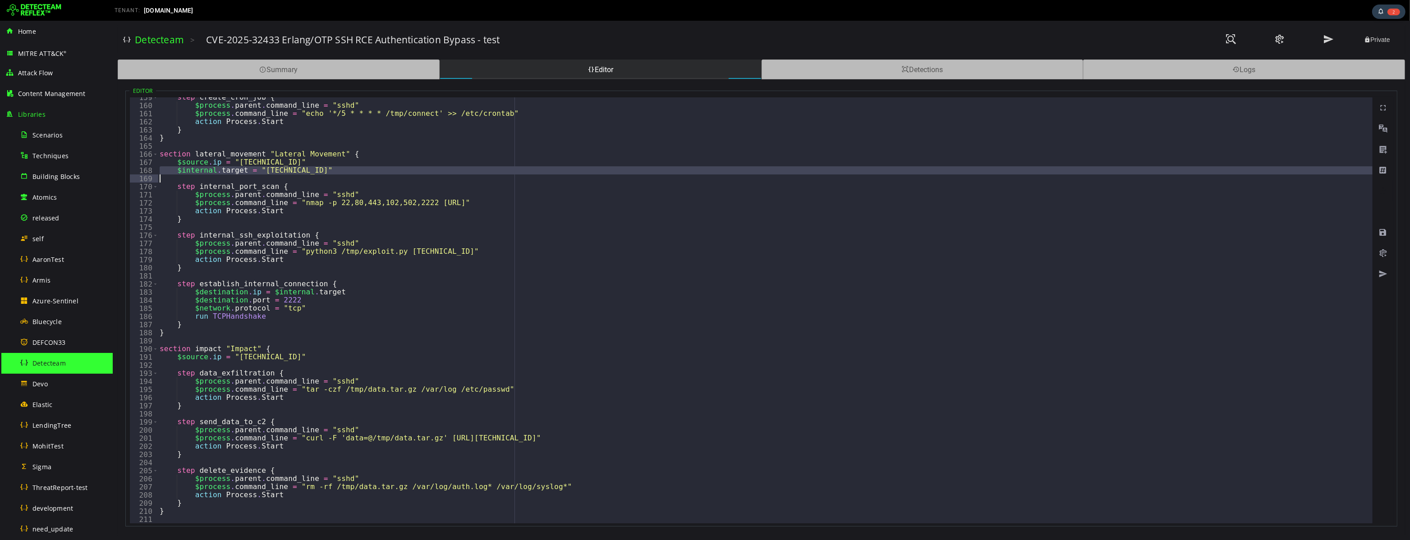
click at [317, 357] on div "step create_cron_job { $process . parent . command_line = "sshd" $process . com…" at bounding box center [1238, 314] width 2162 height 442
type textarea "**********"
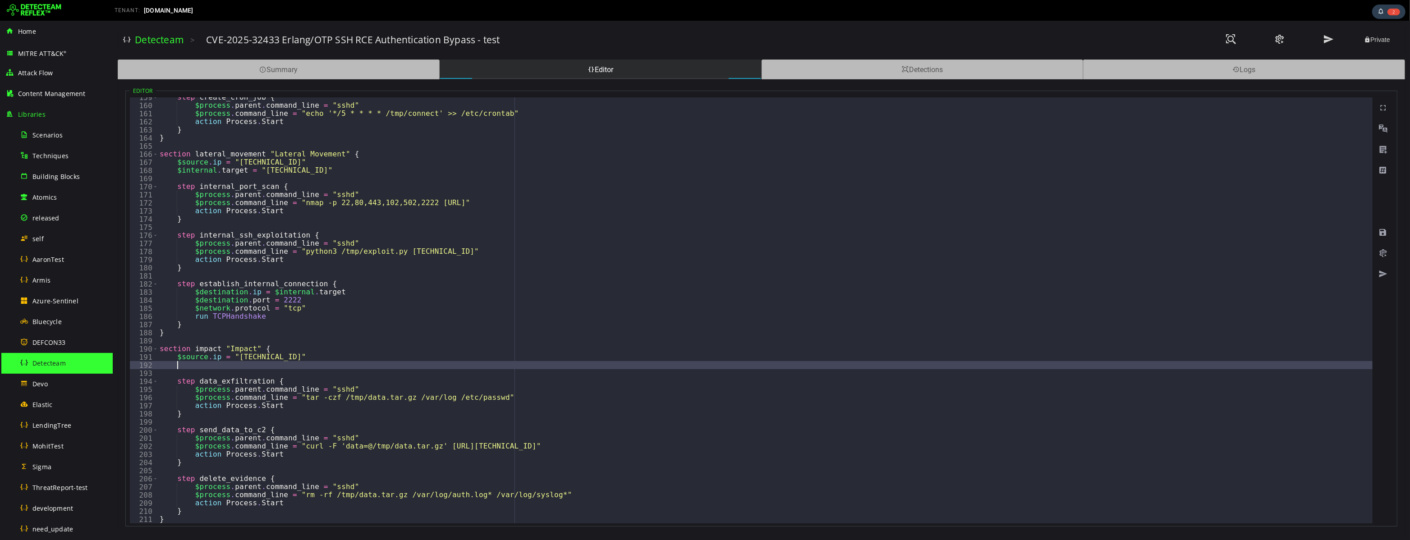
paste textarea
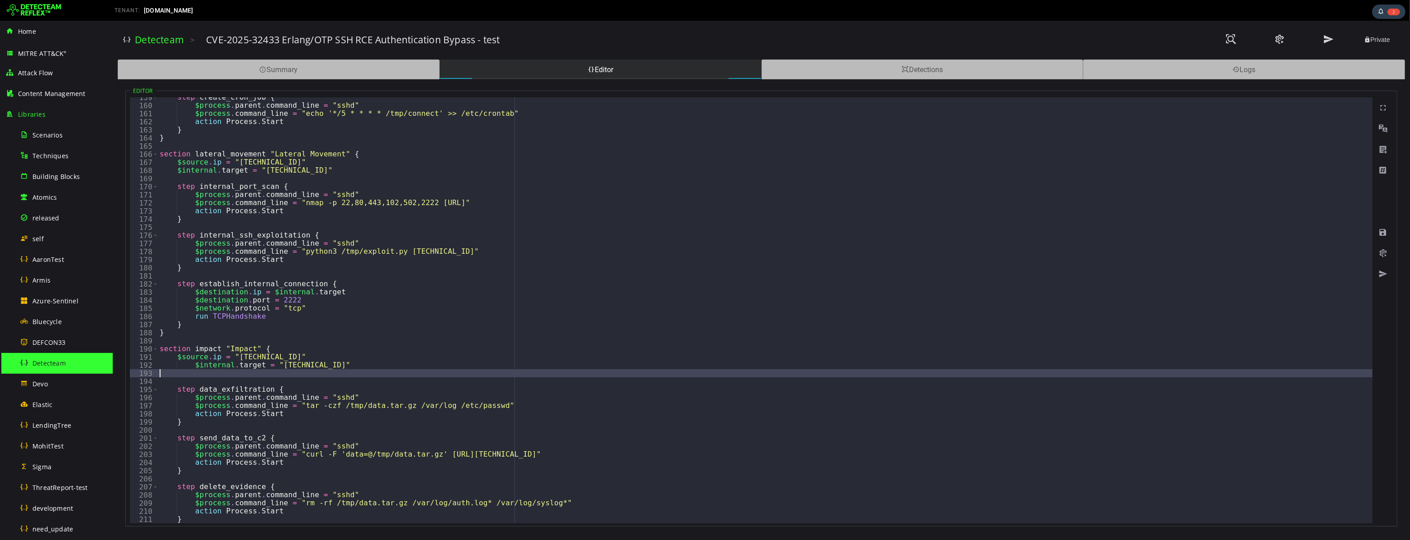
click at [194, 364] on div "step create_cron_job { $process . parent . command_line = "sshd" $process . com…" at bounding box center [1238, 314] width 2162 height 442
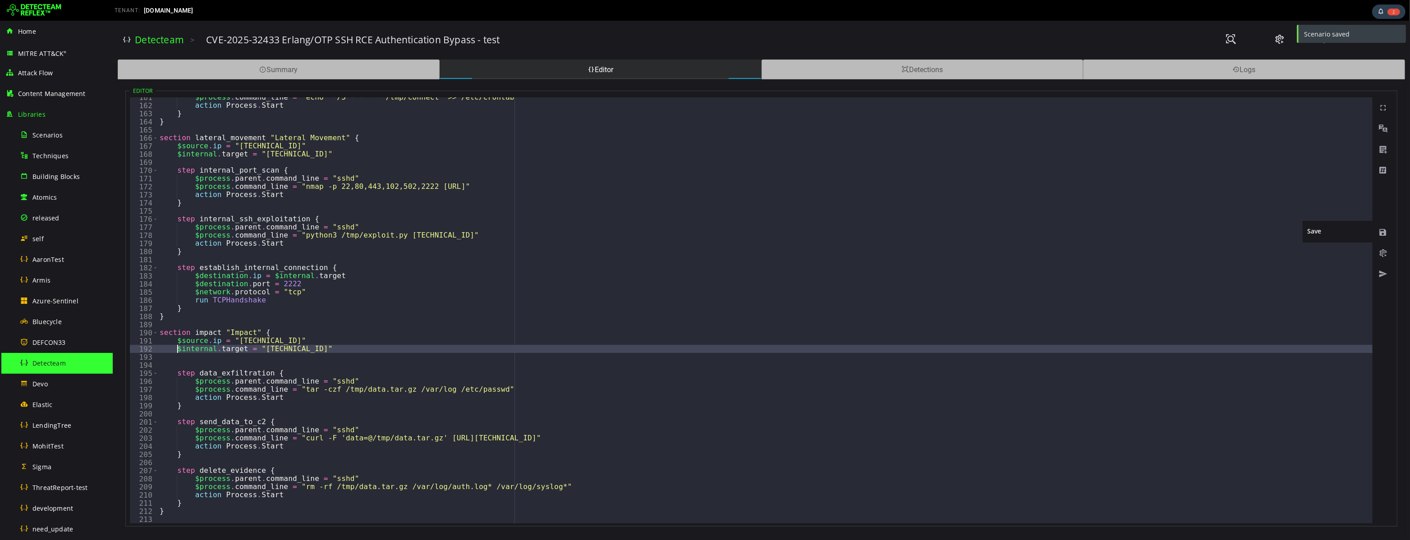
click at [1380, 232] on span at bounding box center [1382, 232] width 9 height 9
click at [1383, 253] on span at bounding box center [1382, 253] width 9 height 9
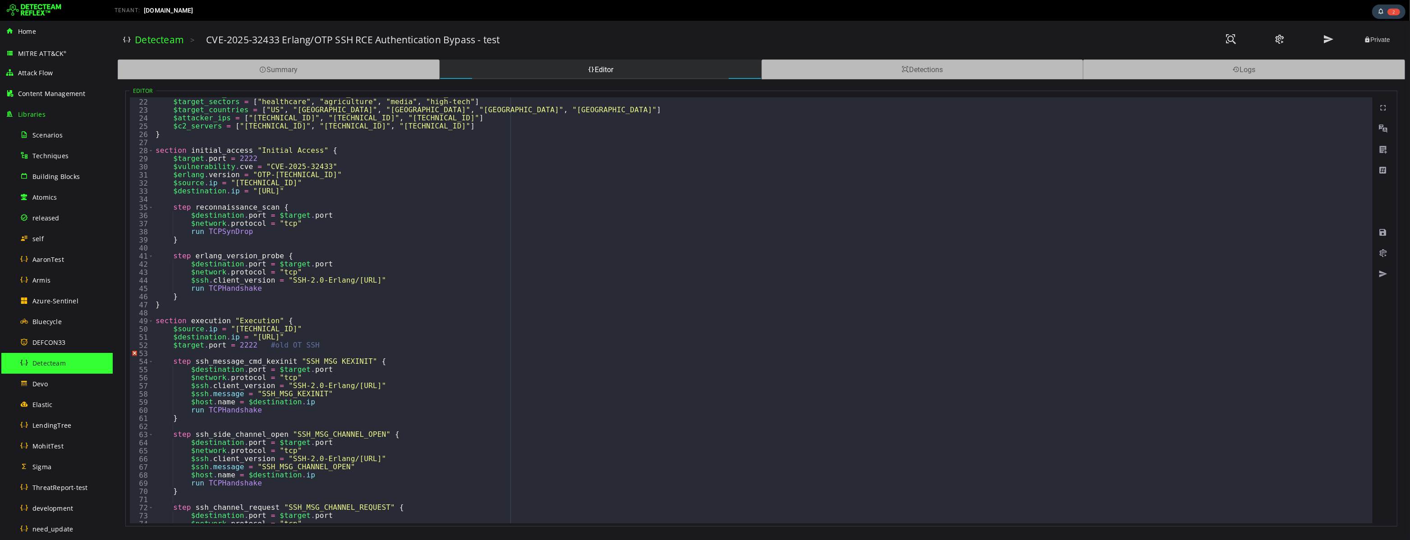
scroll to position [165, 0]
click at [189, 389] on div "$vulnerable_versions = [ "OTP-[TECHNICAL_ID]" , "OTP-[TECHNICAL_ID]" , "OTP-27.…" at bounding box center [1234, 315] width 2162 height 442
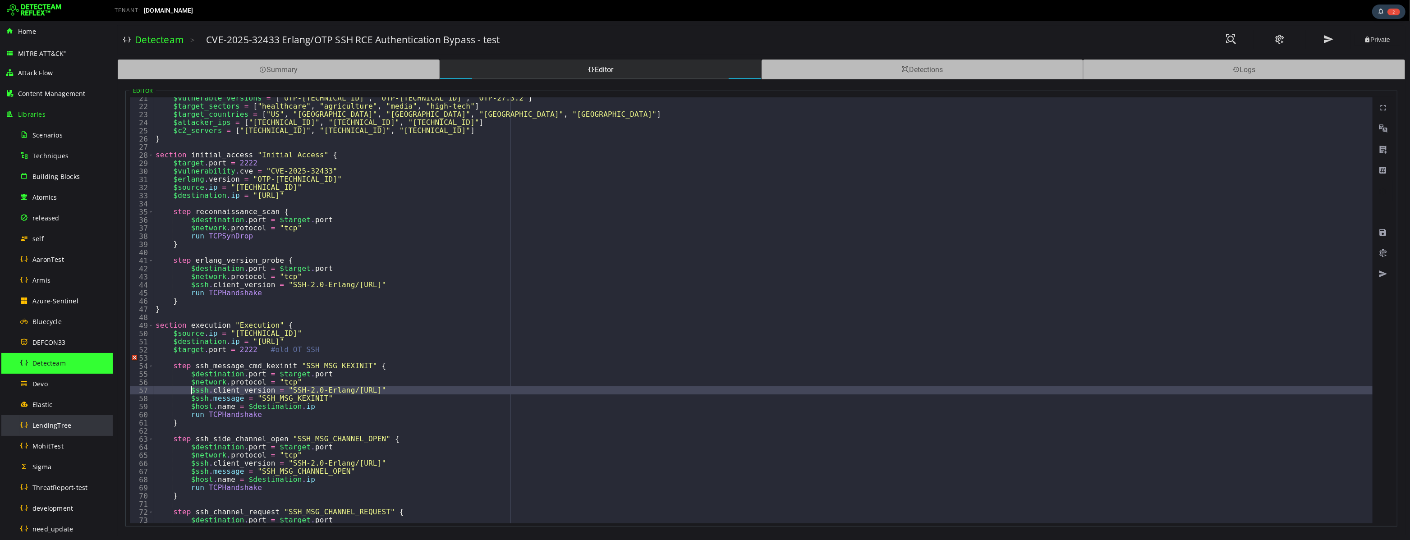
scroll to position [0, 1]
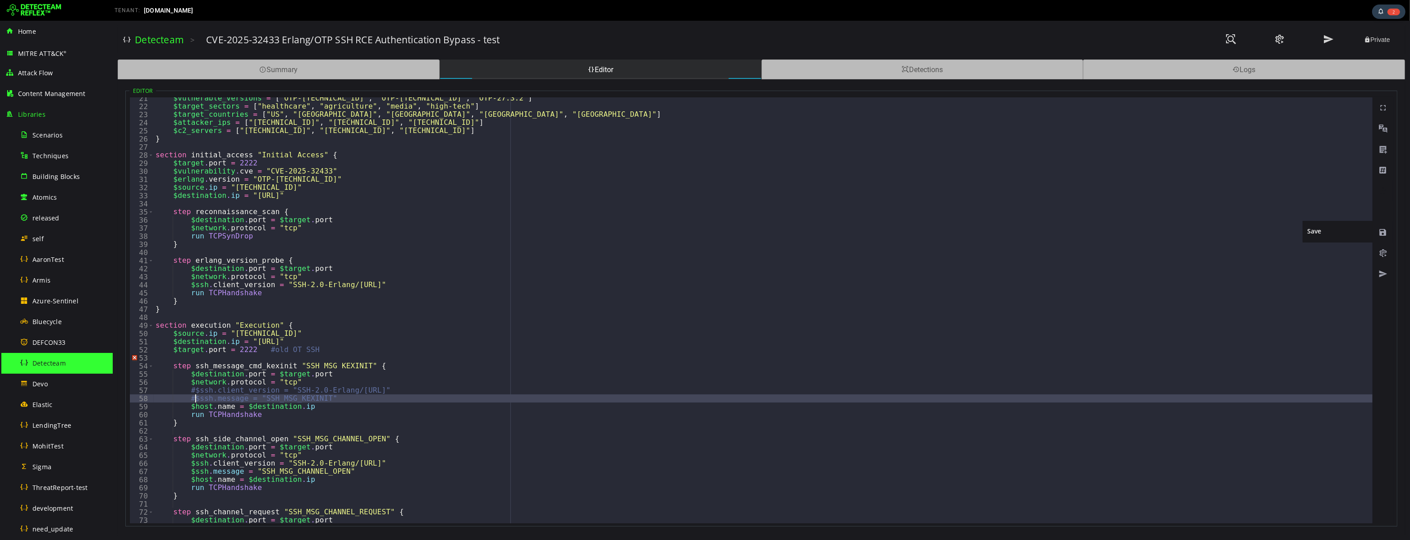
click at [1382, 229] on span at bounding box center [1382, 232] width 9 height 9
click at [1382, 254] on span at bounding box center [1382, 253] width 9 height 9
click at [156, 367] on div "$vulnerable_versions = [ "OTP-[TECHNICAL_ID]" , "OTP-[TECHNICAL_ID]" , "OTP-27.…" at bounding box center [1234, 315] width 2162 height 442
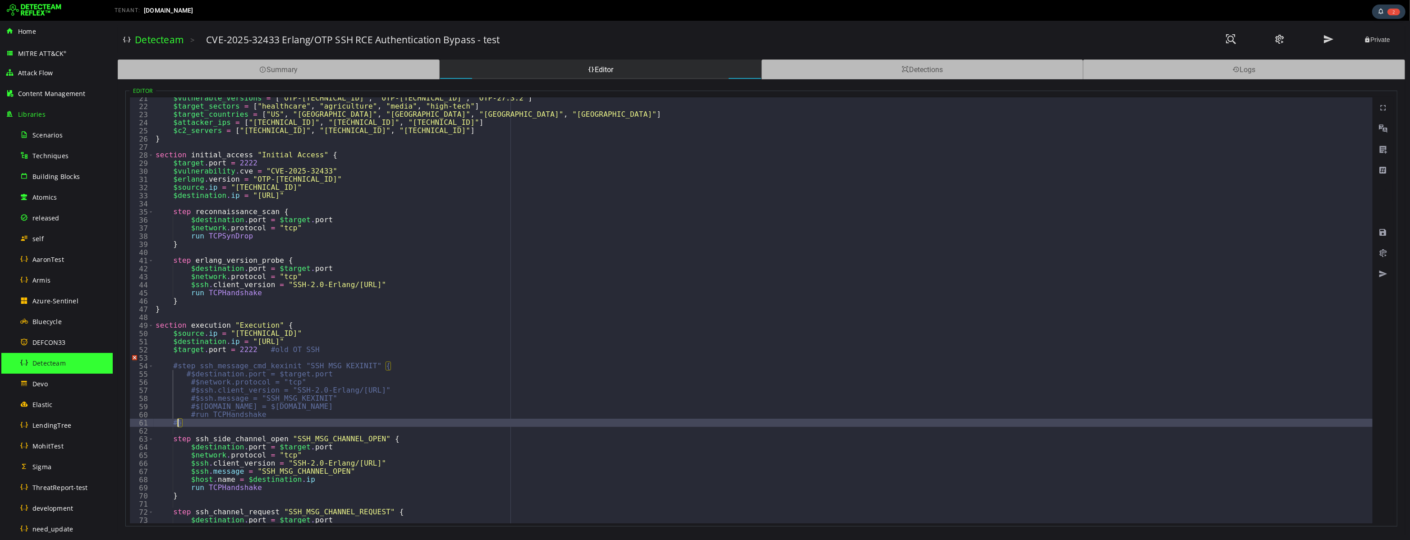
scroll to position [0, 0]
click at [1382, 255] on span at bounding box center [1382, 253] width 9 height 9
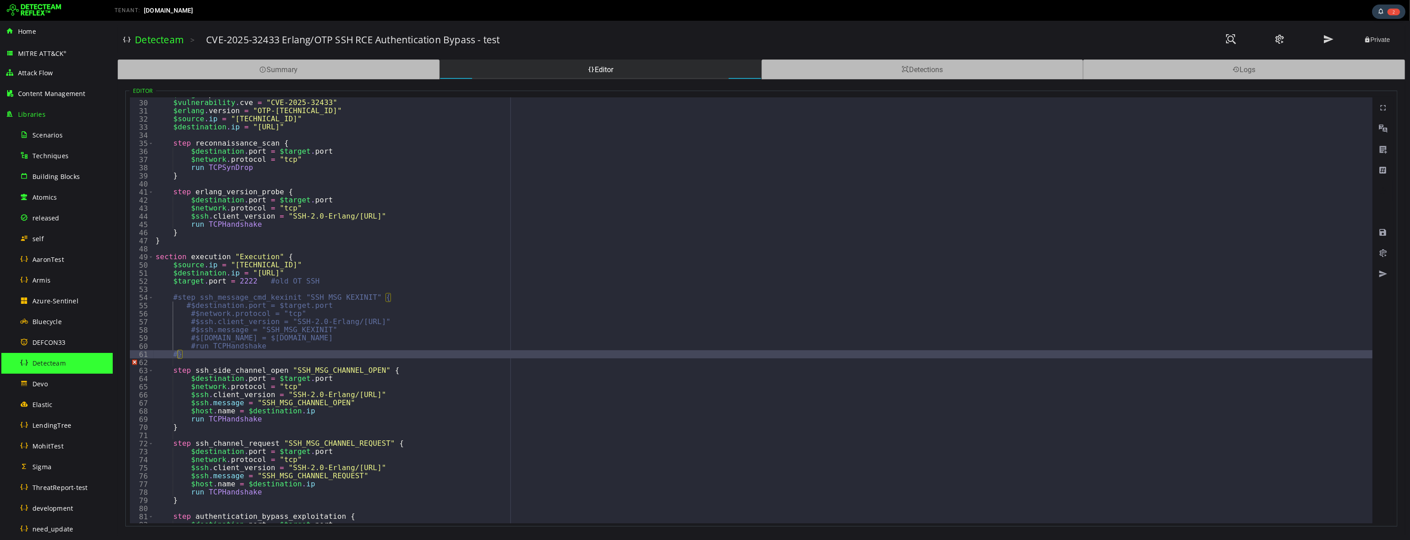
scroll to position [237, 0]
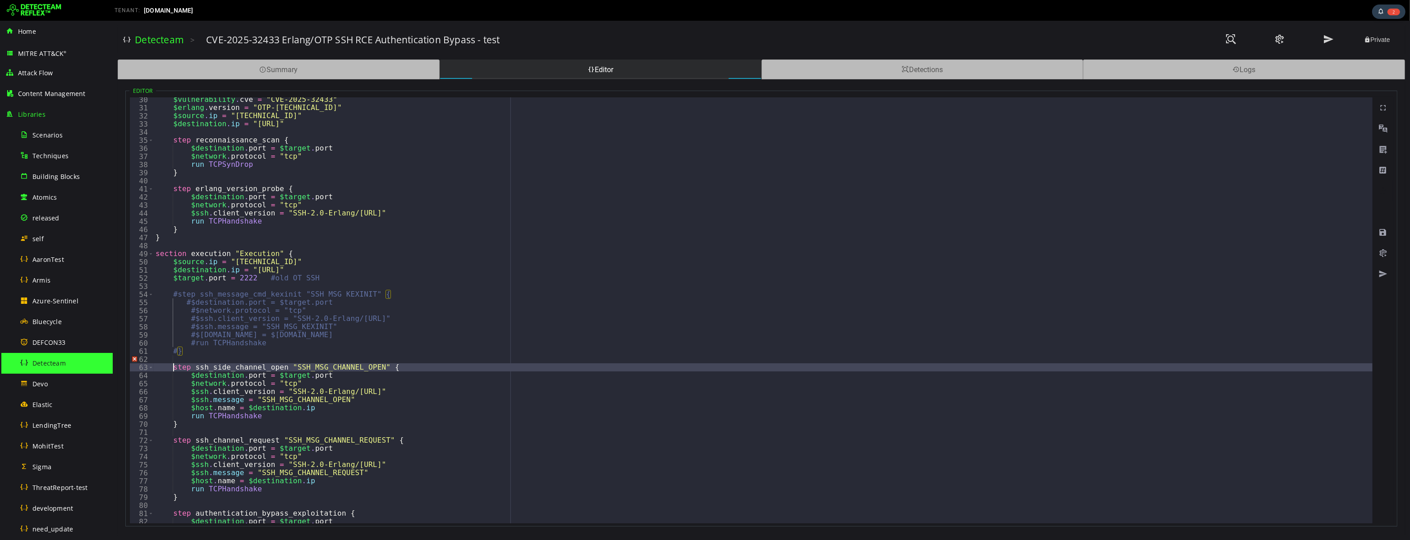
click at [172, 368] on div "$vulnerability . cve = "CVE-2025-32433" $erlang . version = "OTP-[TECHNICAL_ID]…" at bounding box center [1234, 317] width 2162 height 442
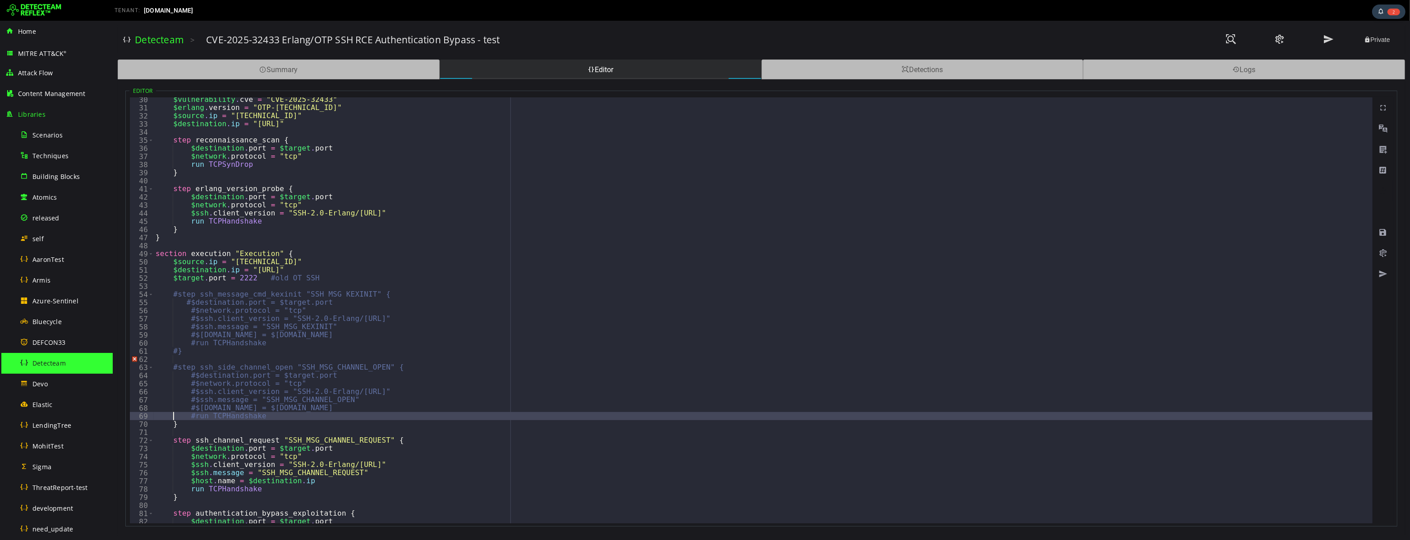
scroll to position [0, 0]
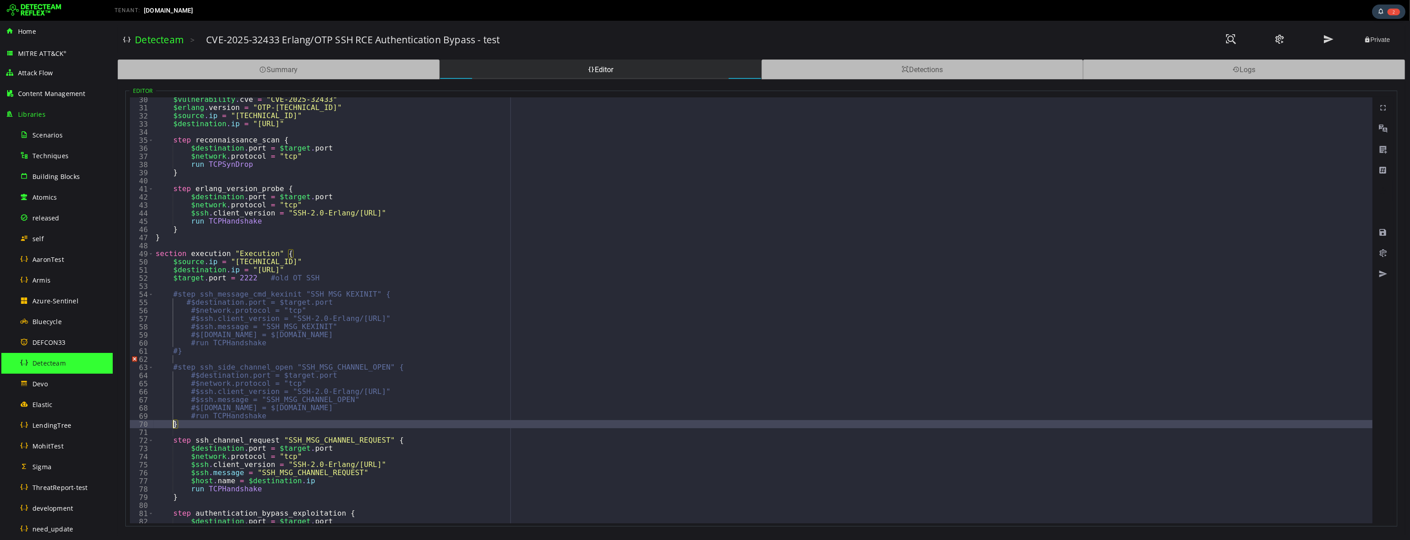
type textarea "**"
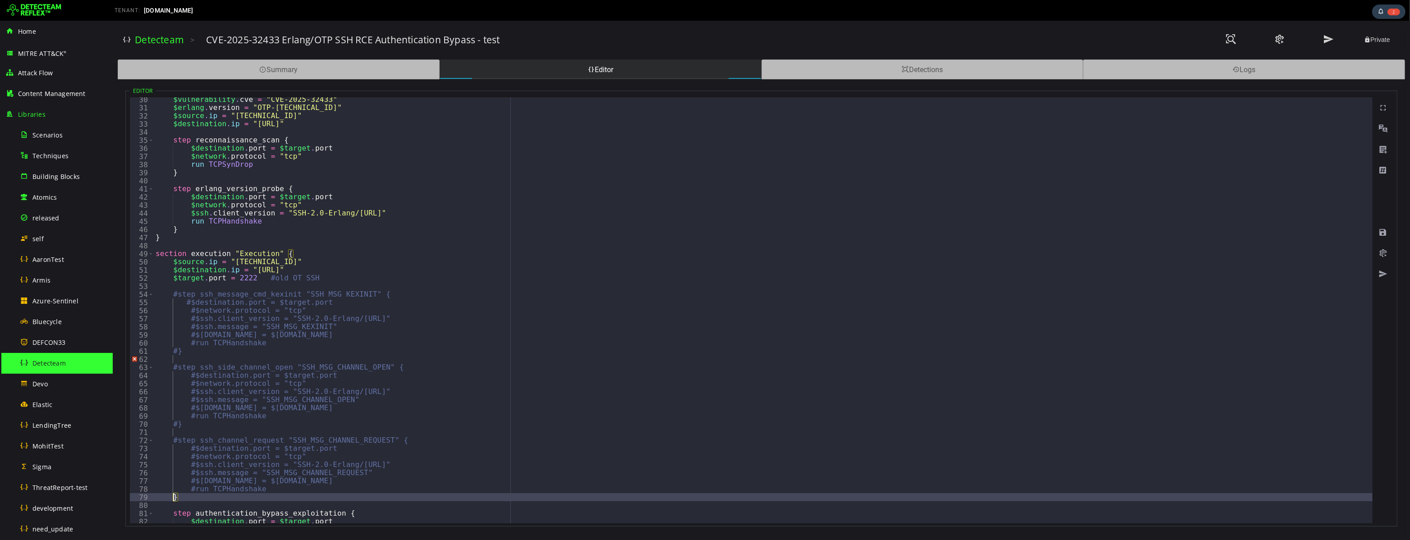
scroll to position [0, 0]
click at [1383, 232] on span at bounding box center [1382, 232] width 9 height 9
click at [1382, 253] on span at bounding box center [1382, 253] width 9 height 9
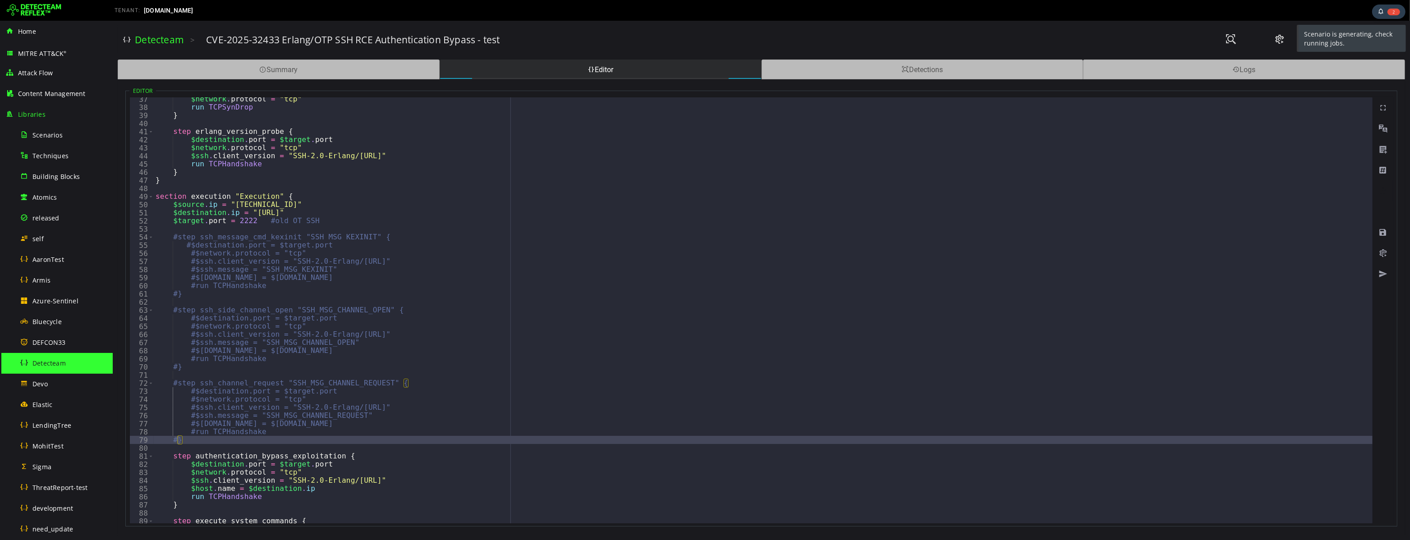
scroll to position [280, 0]
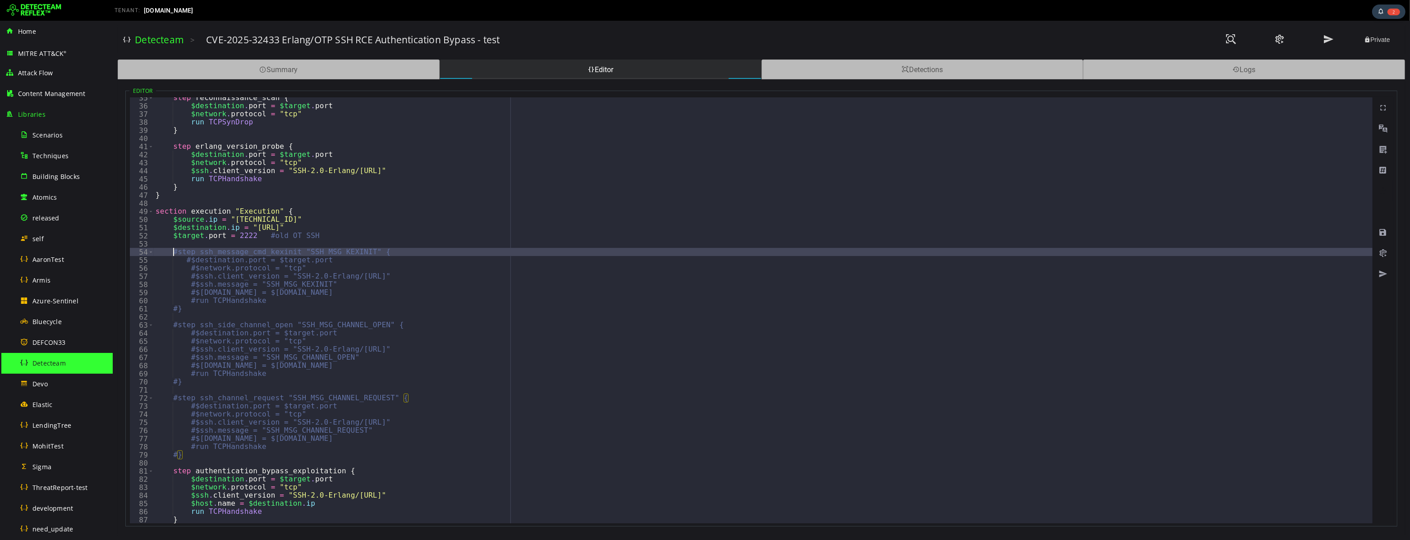
click at [174, 252] on div "step reconnaissance_scan { $destination . port = $target . port $network . prot…" at bounding box center [1234, 315] width 2162 height 442
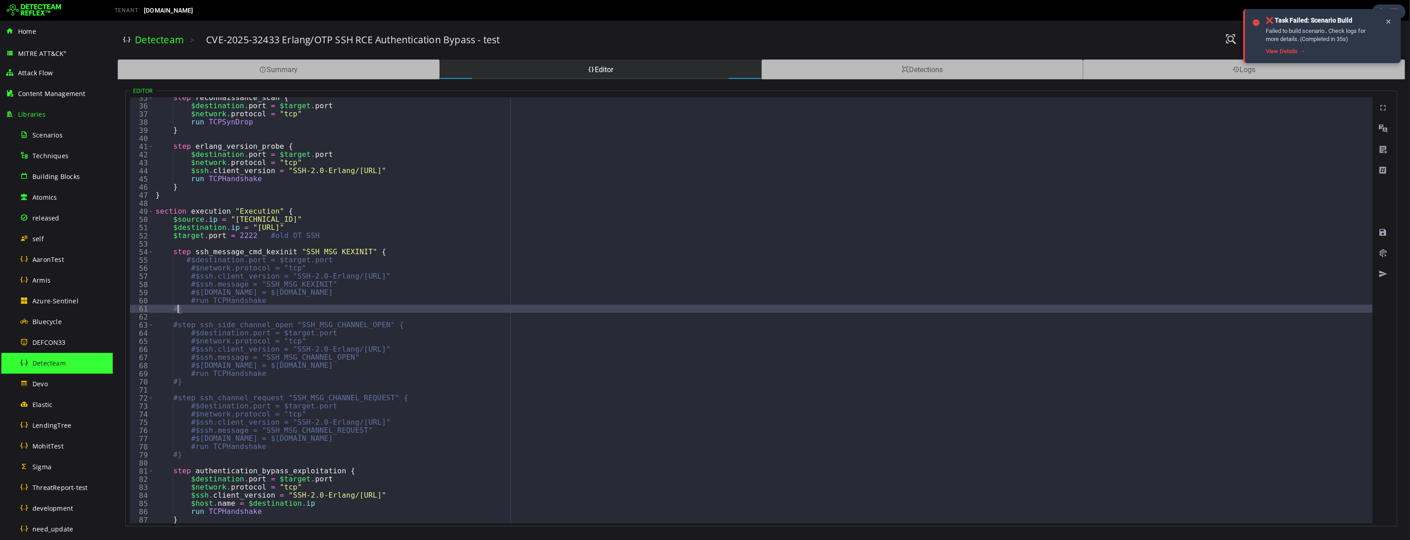
scroll to position [0, 0]
click at [1381, 232] on span at bounding box center [1382, 232] width 9 height 9
click at [1381, 253] on span at bounding box center [1382, 253] width 9 height 9
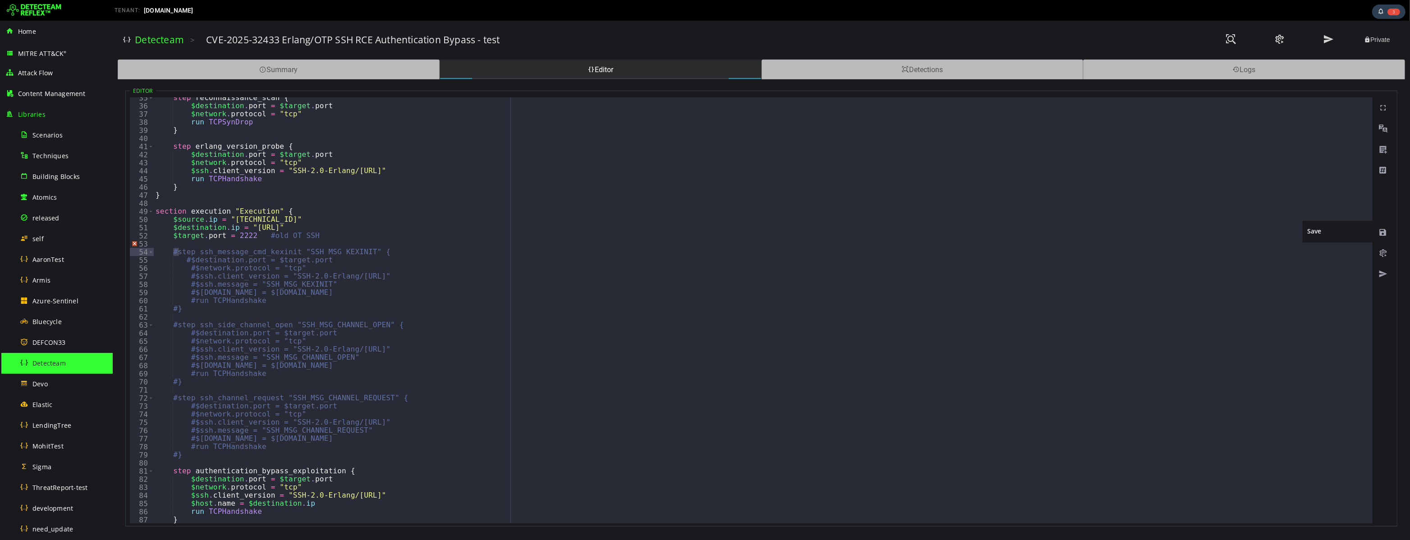
click at [1383, 232] on span at bounding box center [1382, 232] width 9 height 9
click at [1382, 253] on span at bounding box center [1382, 253] width 9 height 9
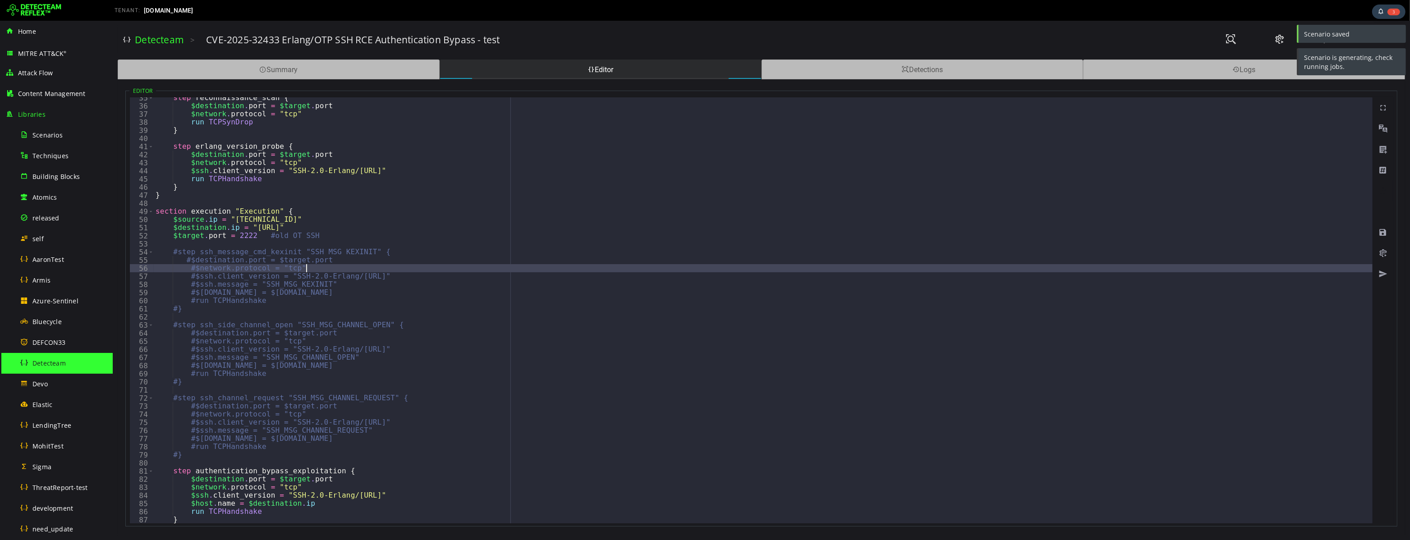
click at [456, 269] on div "step reconnaissance_scan { $destination . port = $target . port $network . prot…" at bounding box center [1234, 315] width 2162 height 442
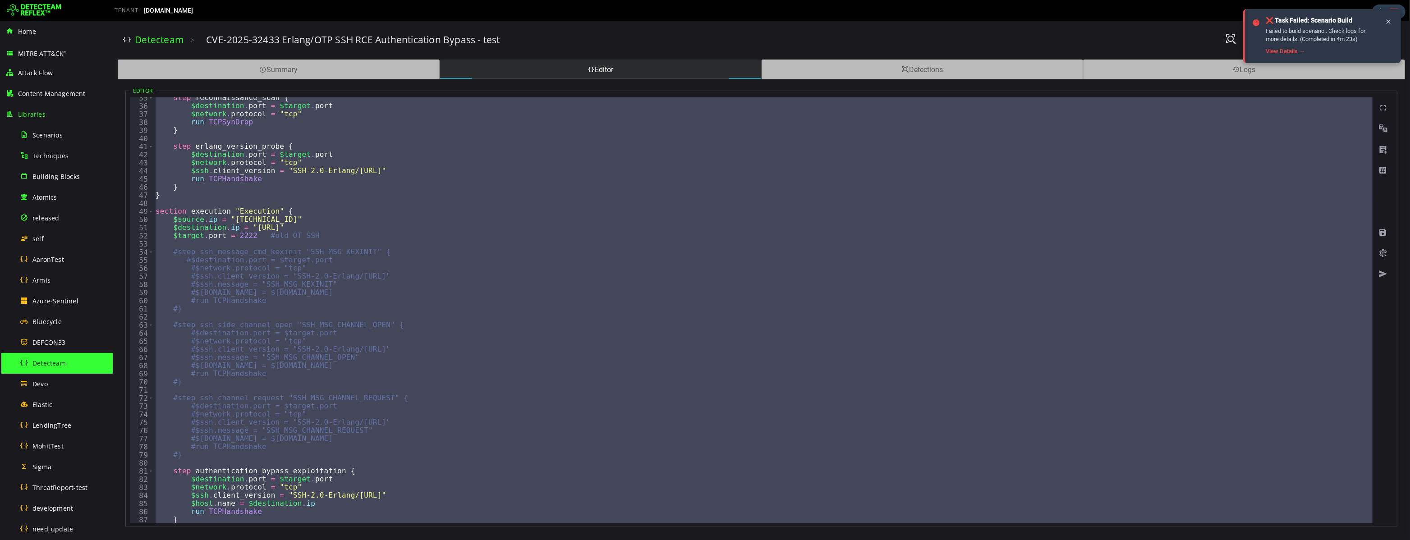
click at [445, 219] on div "step reconnaissance_scan { $destination . port = $target . port $network . prot…" at bounding box center [1234, 315] width 2162 height 442
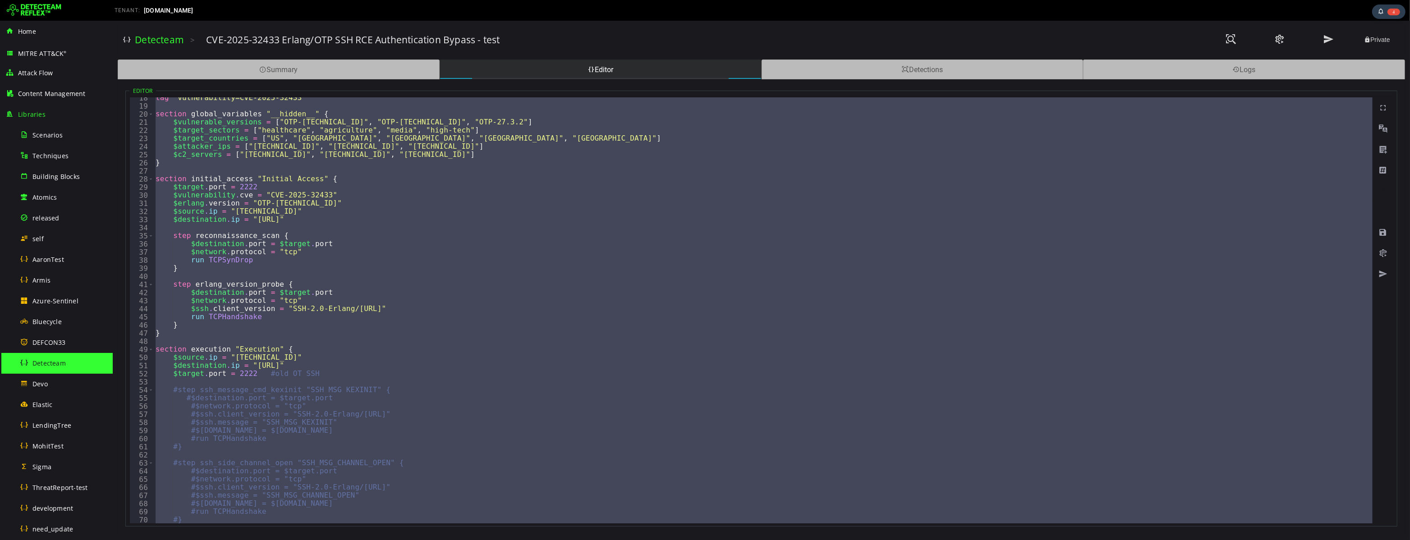
scroll to position [122, 0]
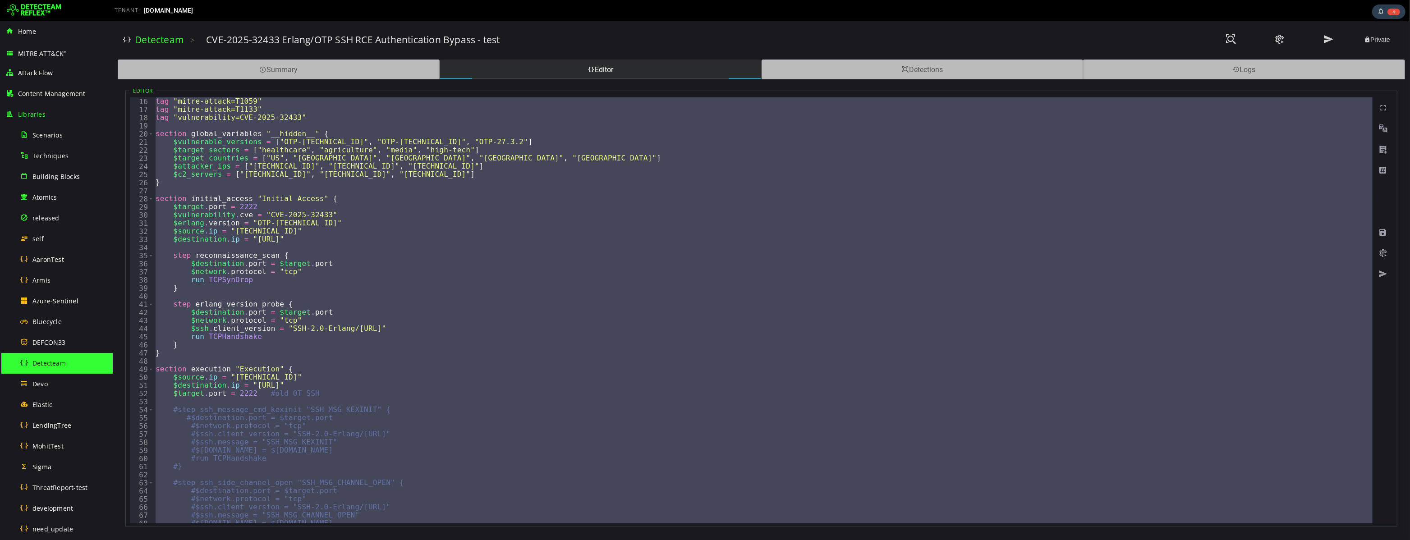
click at [225, 281] on div "tag "mitre-attack=T1059" tag "mitre-attack=T1133" tag "vulnerability=CVE-2025-3…" at bounding box center [1234, 318] width 2162 height 442
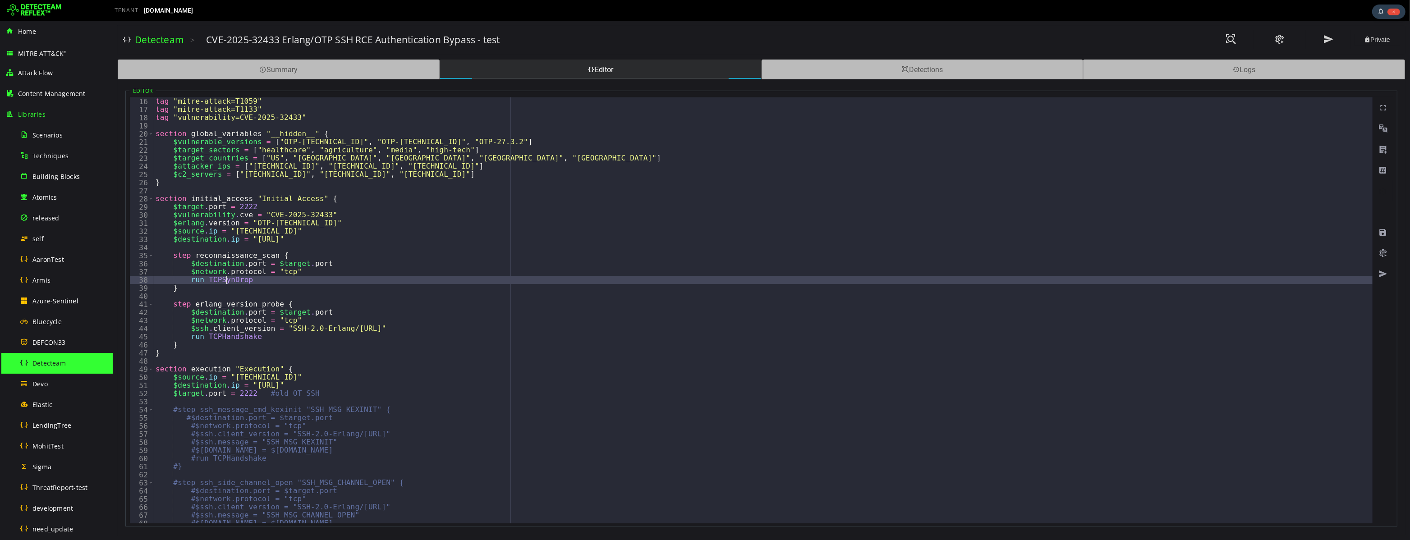
click at [225, 281] on div "tag "mitre-attack=T1059" tag "mitre-attack=T1133" tag "vulnerability=CVE-2025-3…" at bounding box center [1234, 318] width 2162 height 442
click at [242, 290] on div "TCPHands [PERSON_NAME] local" at bounding box center [273, 299] width 135 height 30
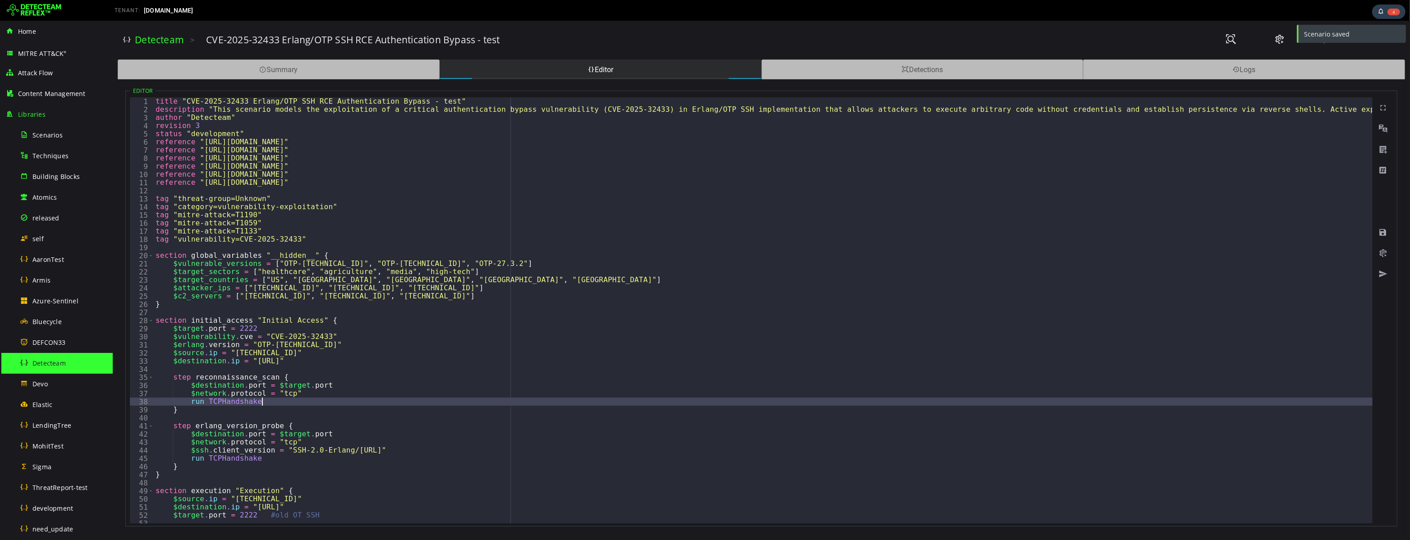
click at [198, 124] on div "title "CVE-2025-32433 Erlang/OTP SSH RCE Authentication Bypass - test" descript…" at bounding box center [1234, 318] width 2162 height 442
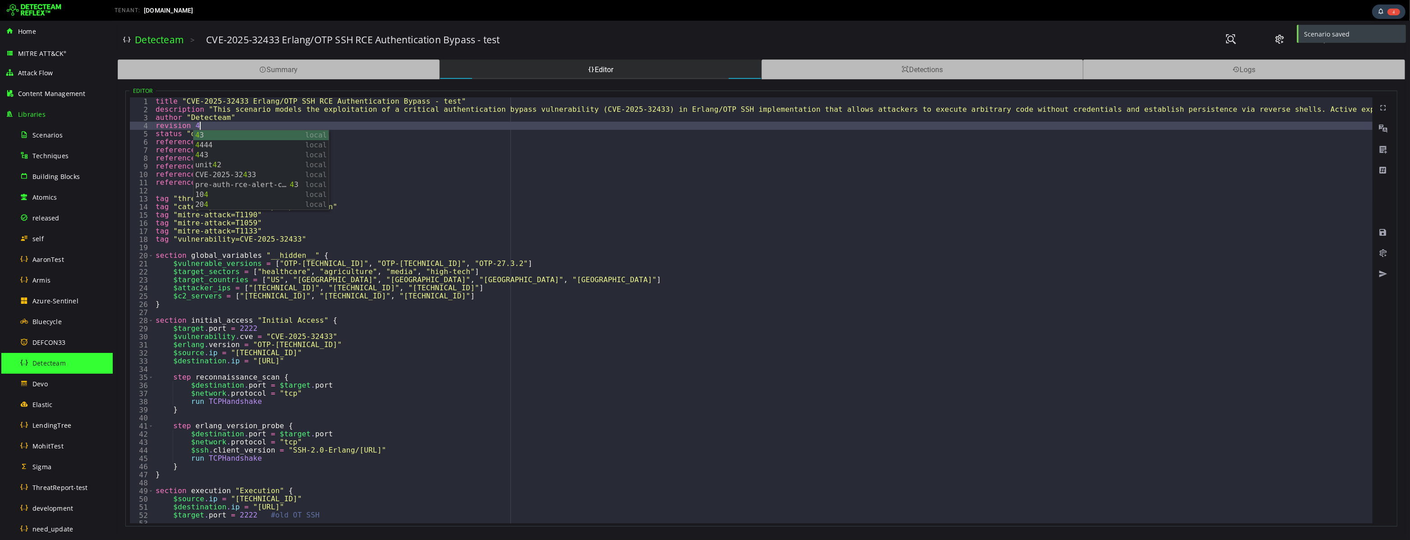
scroll to position [0, 1]
click at [300, 114] on div "title "CVE-2025-32433 Erlang/OTP SSH RCE Authentication Bypass - test" descript…" at bounding box center [1234, 318] width 2162 height 442
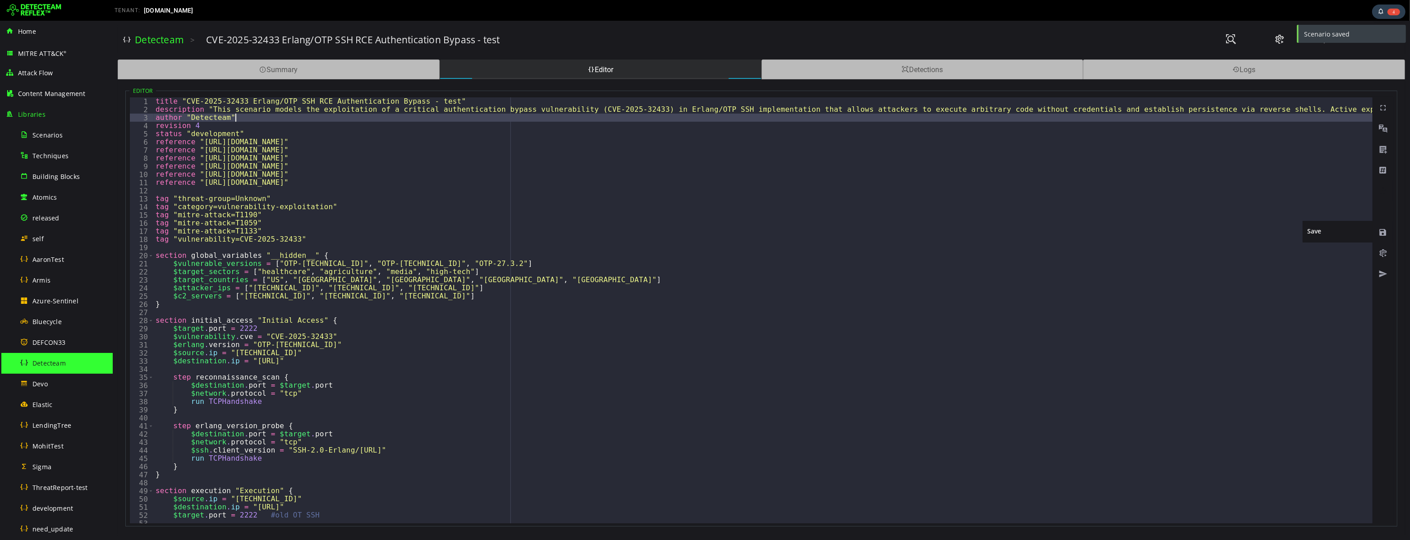
type textarea "**********"
click at [1383, 232] on span at bounding box center [1382, 232] width 9 height 9
click at [1382, 254] on span at bounding box center [1382, 253] width 9 height 9
click at [1381, 274] on span at bounding box center [1382, 274] width 9 height 9
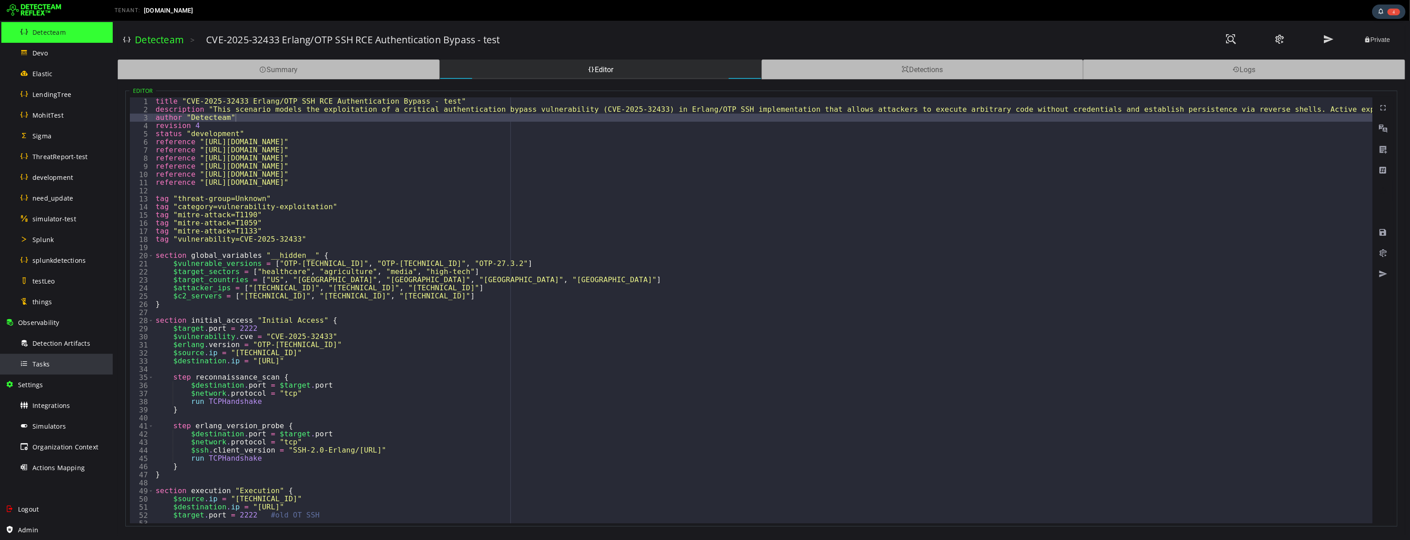
click at [39, 365] on span "Tasks" at bounding box center [40, 364] width 17 height 9
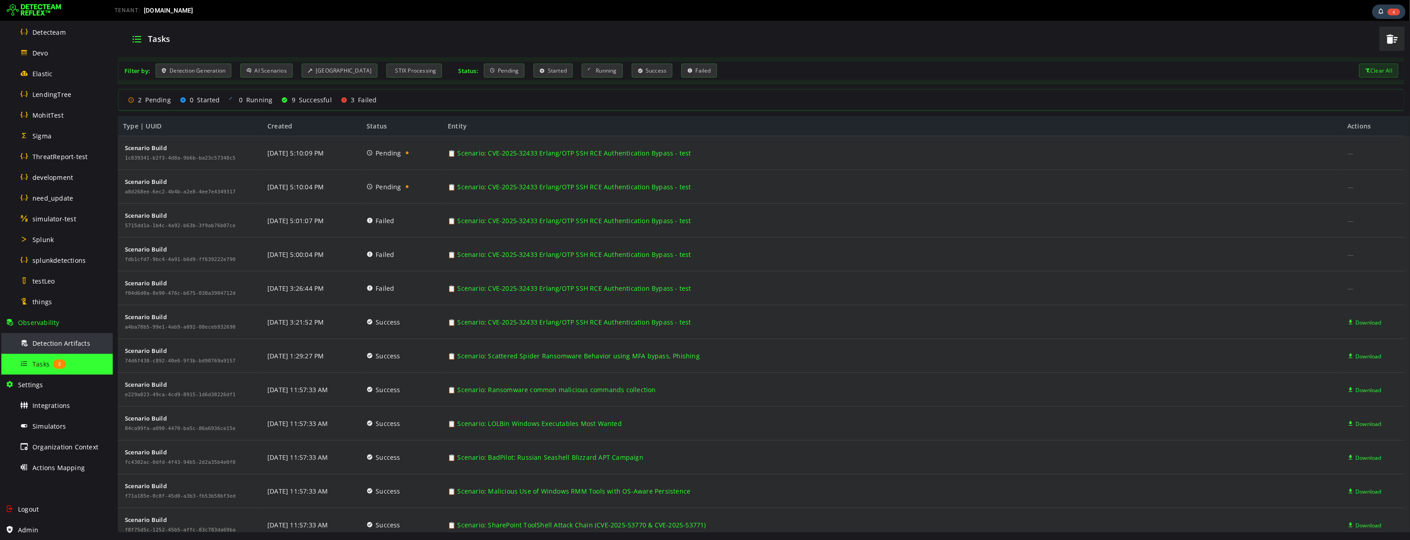
click at [45, 344] on span "Detection Artifacts" at bounding box center [61, 343] width 58 height 9
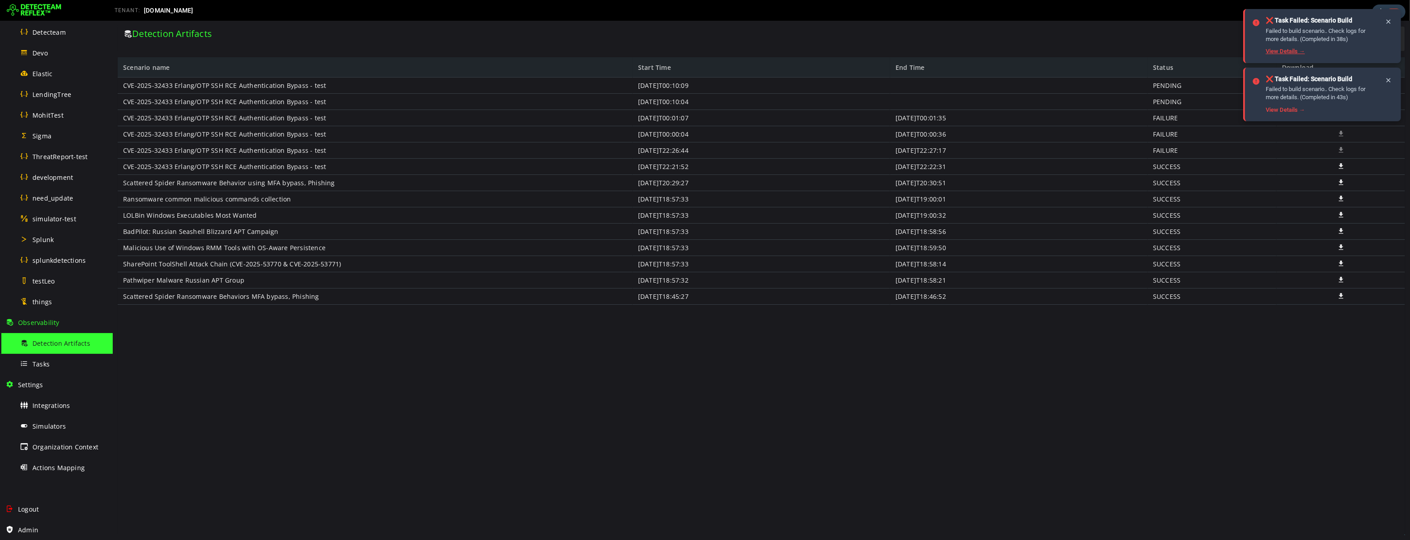
click at [1276, 53] on link "View Details →" at bounding box center [1284, 51] width 39 height 7
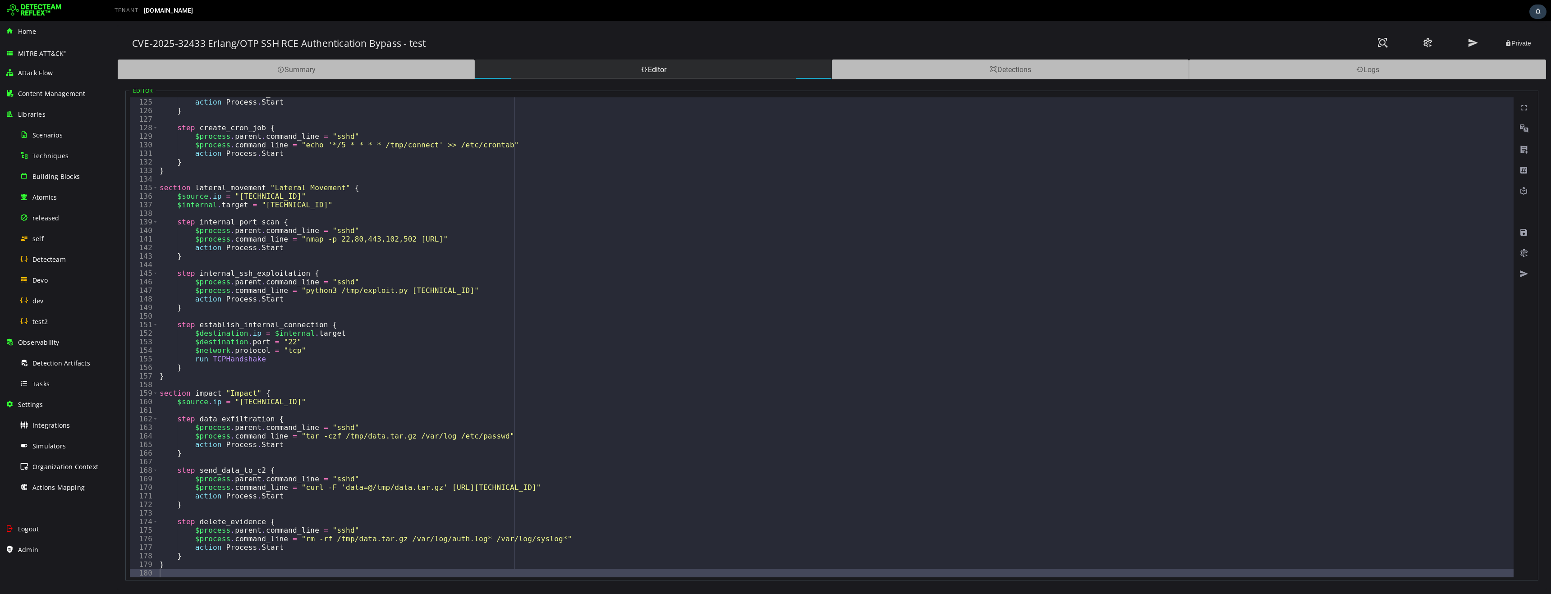
scroll to position [1062, 0]
click at [379, 118] on div "$process . command_line = "chmod +x /tmp/connect" action Process . Start } step…" at bounding box center [1239, 337] width 2162 height 497
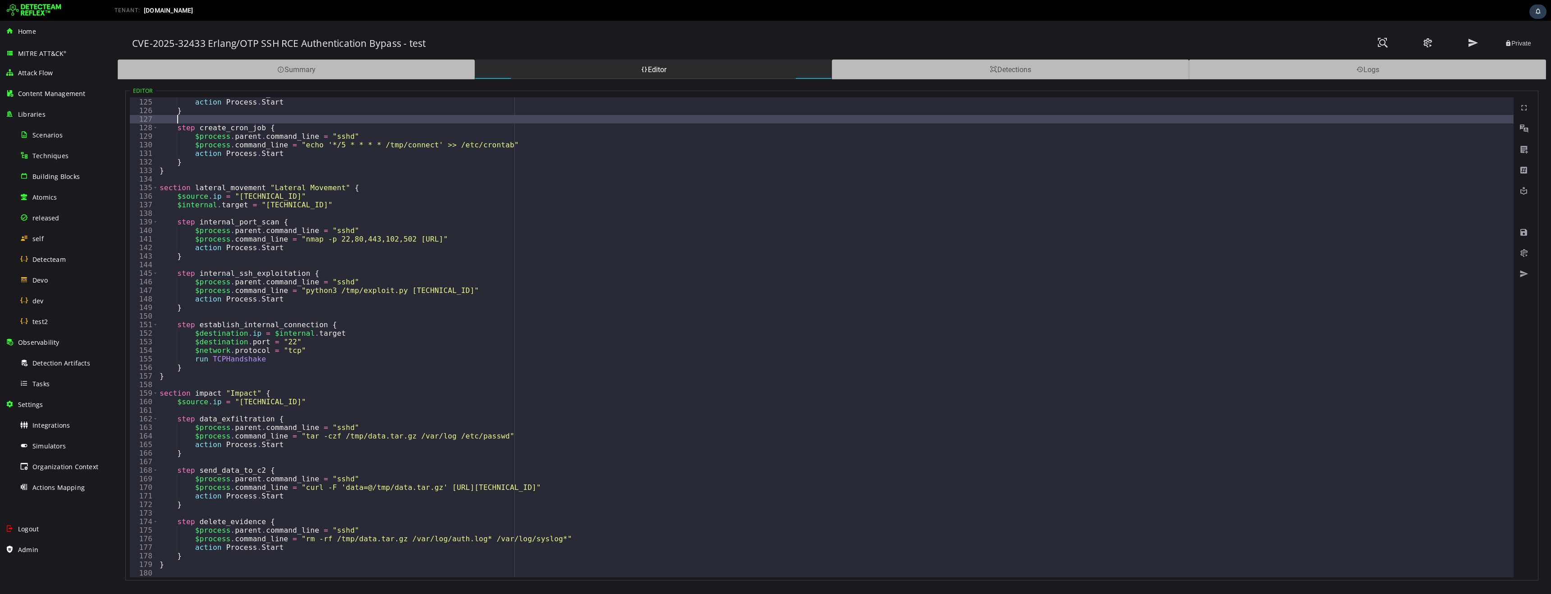
type textarea "*"
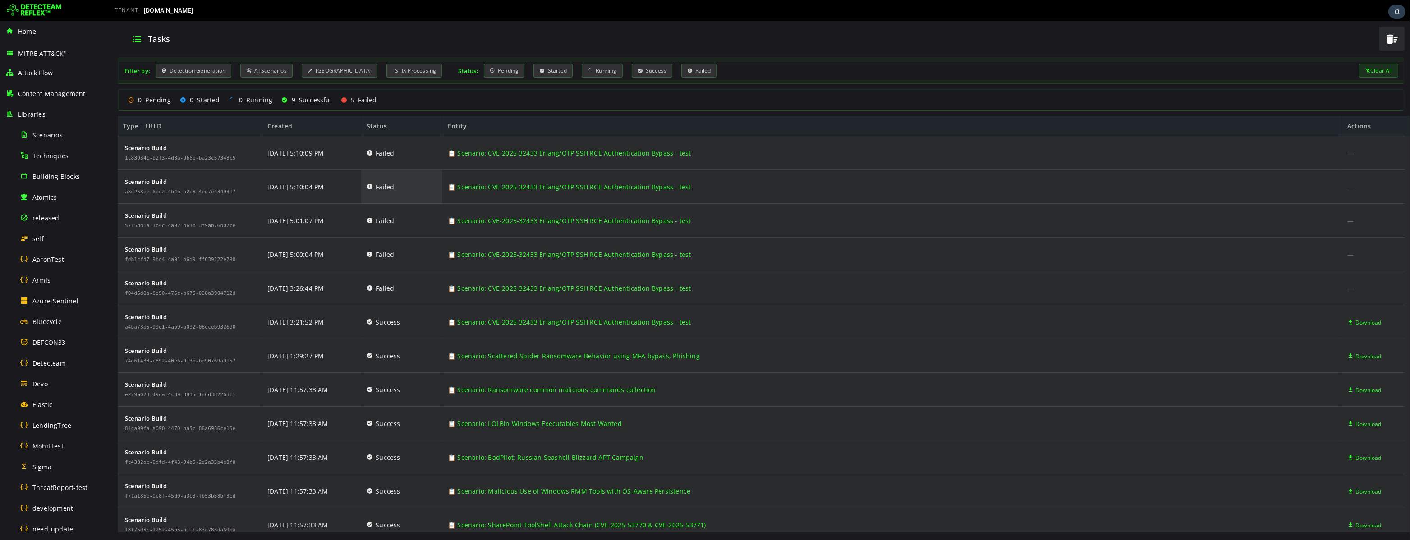
click at [375, 186] on span "Failed" at bounding box center [384, 187] width 18 height 34
click at [367, 186] on icon at bounding box center [369, 187] width 6 height 34
click at [369, 152] on icon at bounding box center [369, 153] width 6 height 34
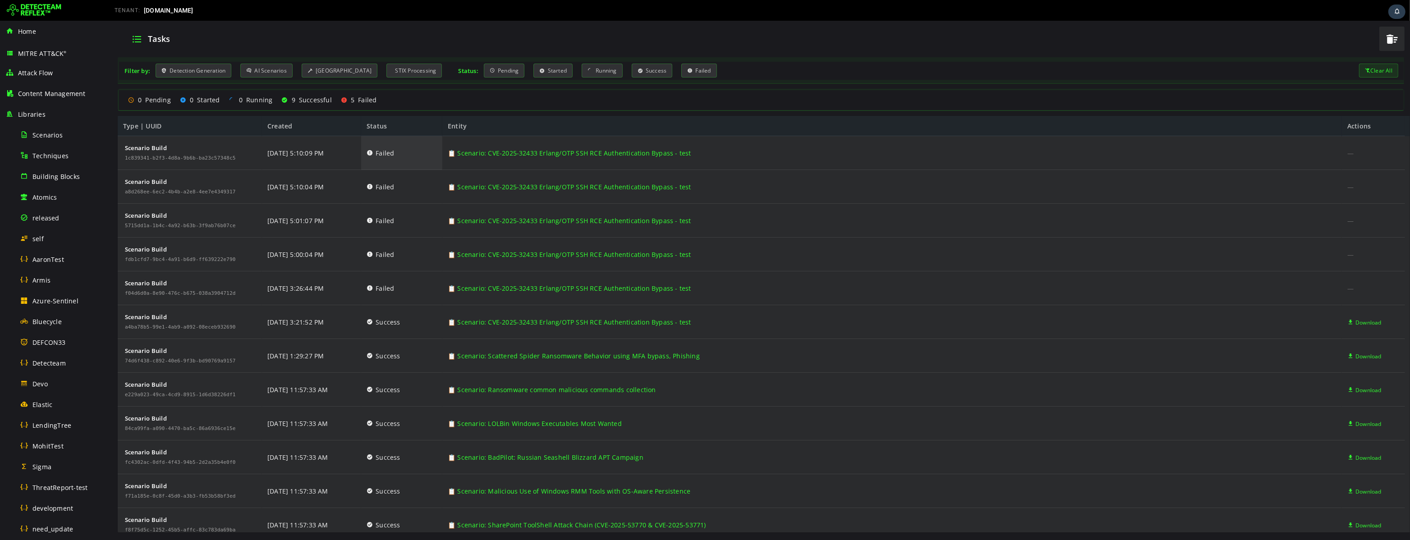
click at [369, 152] on icon at bounding box center [369, 153] width 6 height 34
